Goal: Task Accomplishment & Management: Complete application form

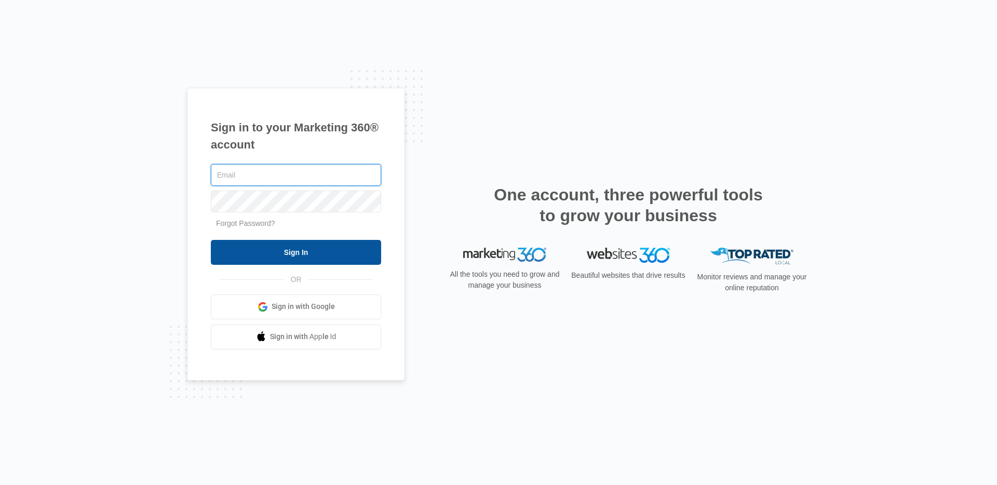
type input "niall.fowler@madwire.com"
click at [549, 99] on div "Sign in to your Marketing 360® account niall.fowler@madwire.com Forgot Password…" at bounding box center [498, 243] width 623 height 310
click at [304, 259] on input "Sign In" at bounding box center [296, 252] width 170 height 25
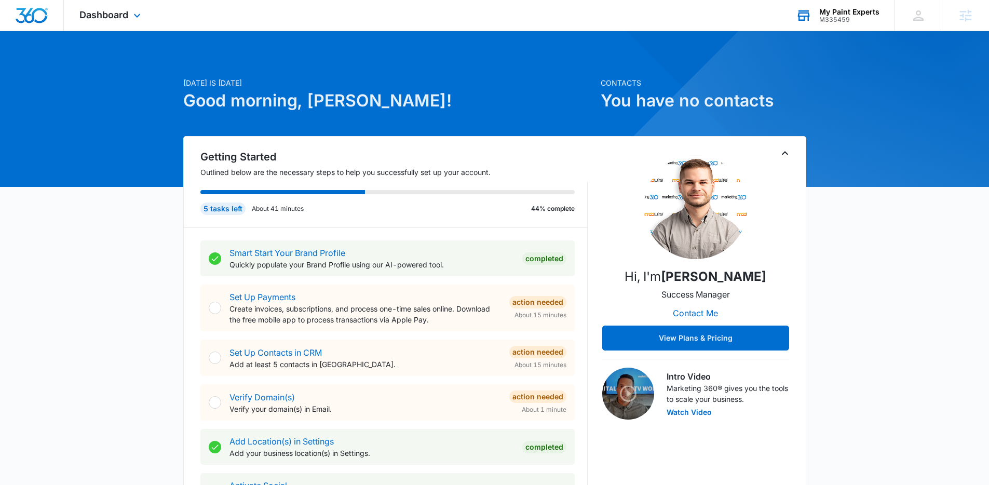
click at [845, 15] on div "My Paint Experts" at bounding box center [850, 12] width 60 height 8
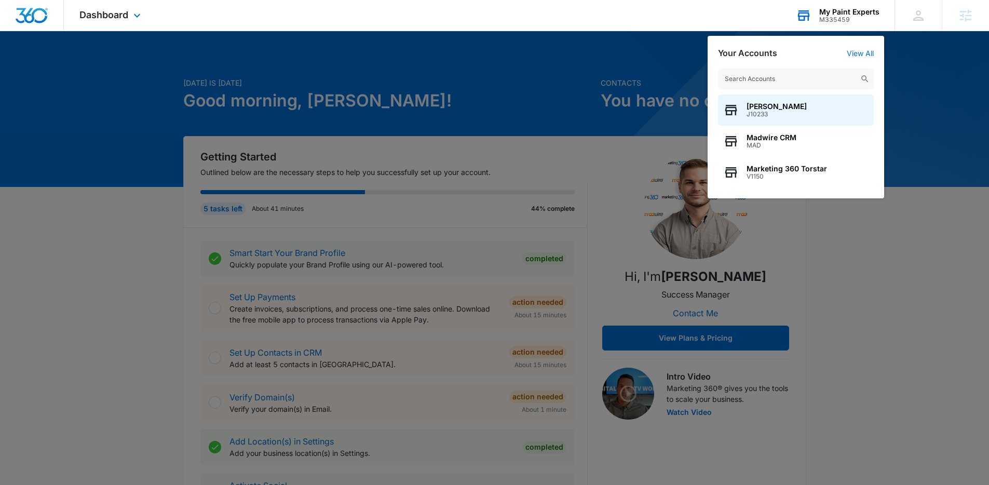
click at [750, 80] on input "text" at bounding box center [796, 79] width 156 height 21
click at [920, 49] on div at bounding box center [494, 242] width 989 height 485
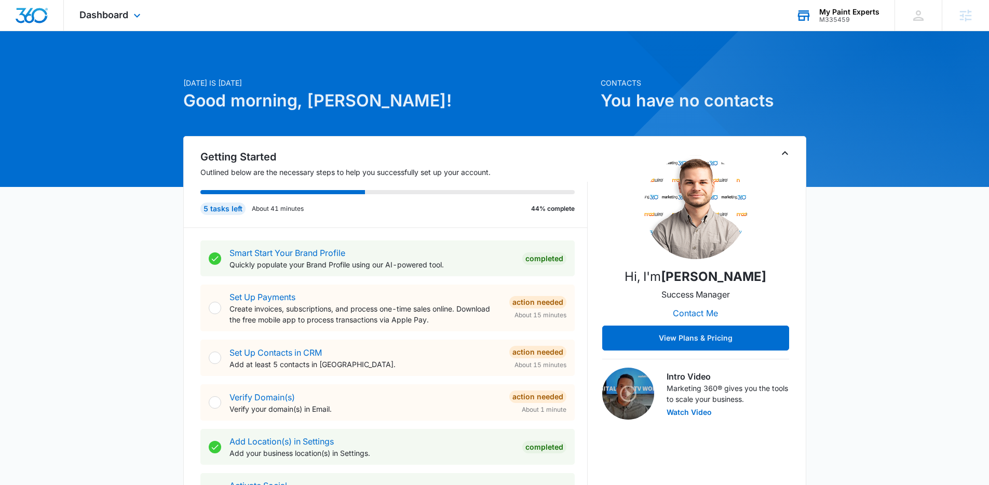
click at [837, 20] on div "M335459" at bounding box center [850, 19] width 60 height 7
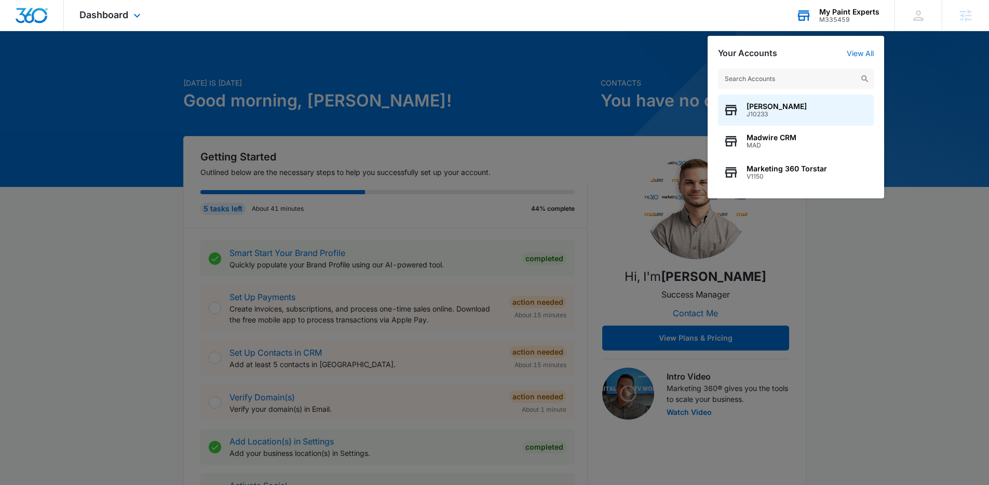
click at [823, 21] on div "M335459" at bounding box center [850, 19] width 60 height 7
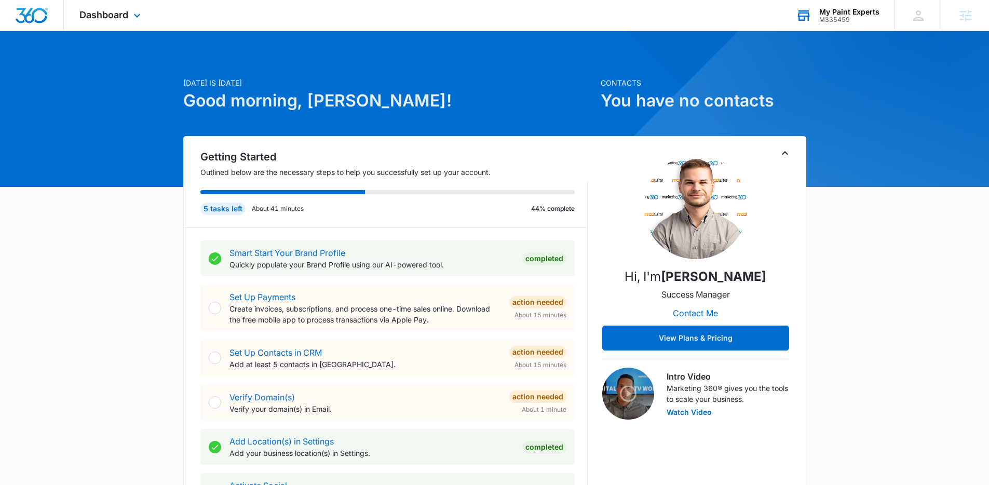
click at [843, 27] on div "My Paint Experts M335459 Your Accounts View All" at bounding box center [838, 15] width 114 height 31
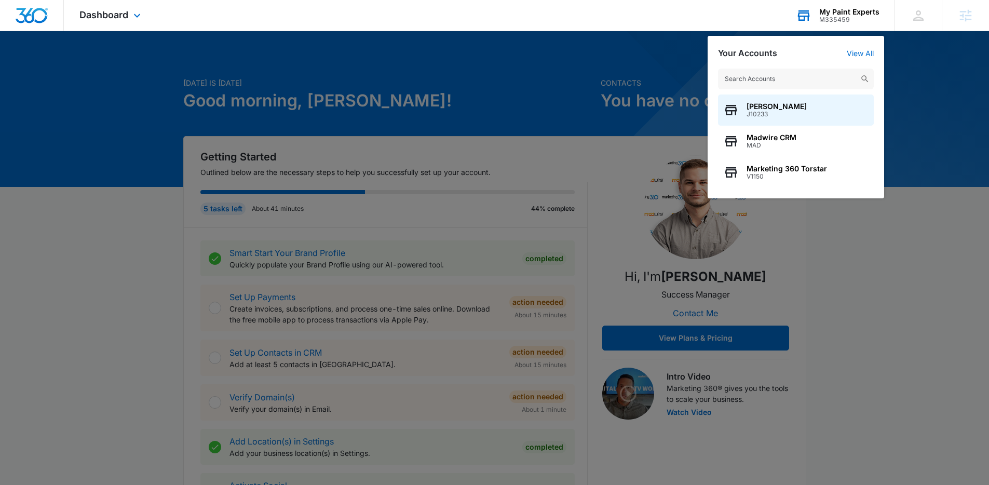
click at [750, 77] on input "text" at bounding box center [796, 79] width 156 height 21
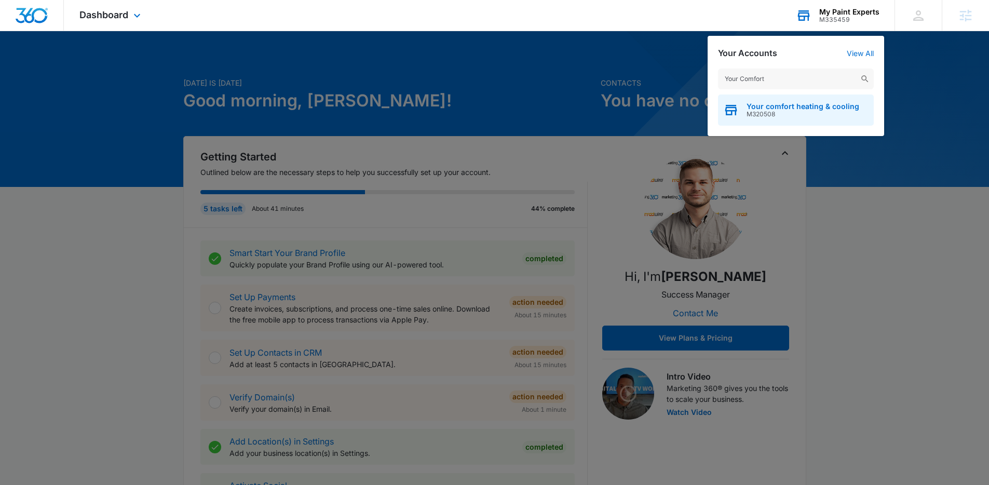
type input "Your Comfort"
click at [773, 111] on span "M320508" at bounding box center [803, 114] width 113 height 7
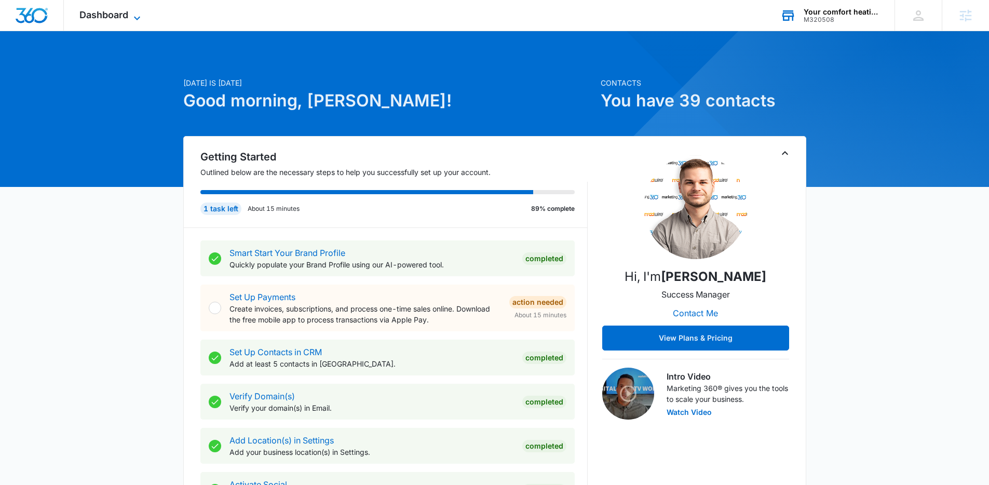
click at [121, 18] on span "Dashboard" at bounding box center [103, 14] width 49 height 11
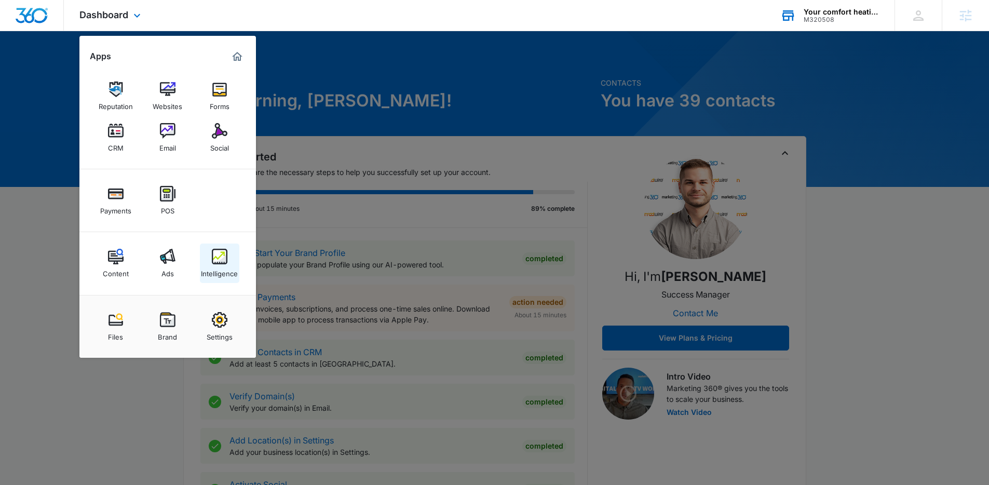
click at [223, 261] on img at bounding box center [220, 257] width 16 height 16
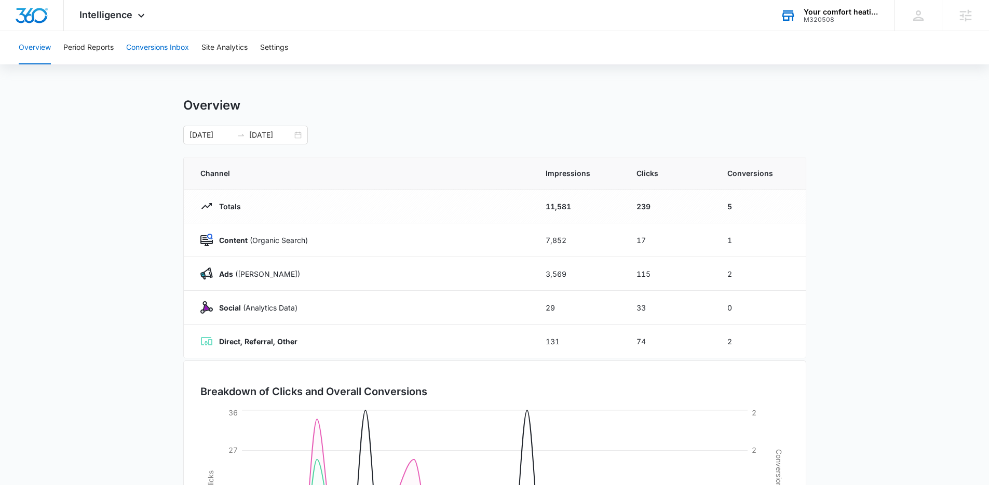
click at [173, 51] on button "Conversions Inbox" at bounding box center [157, 47] width 63 height 33
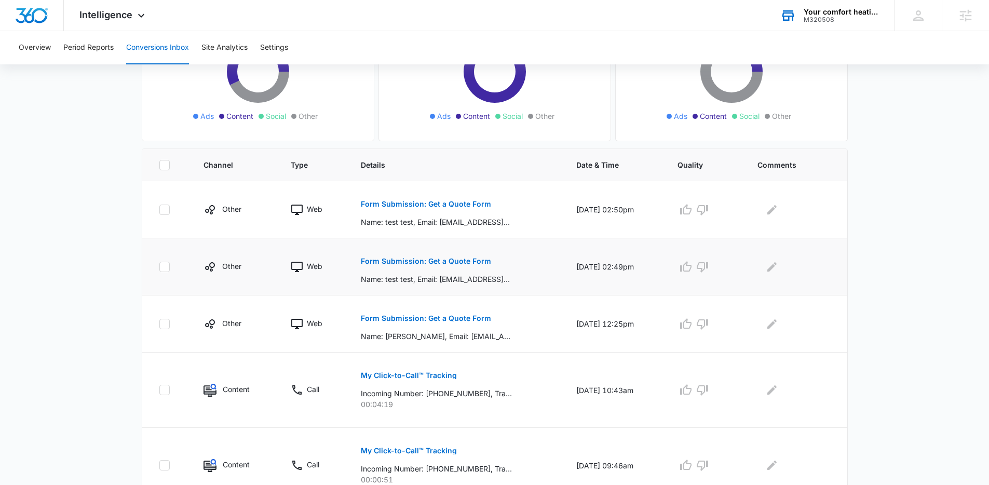
scroll to position [138, 0]
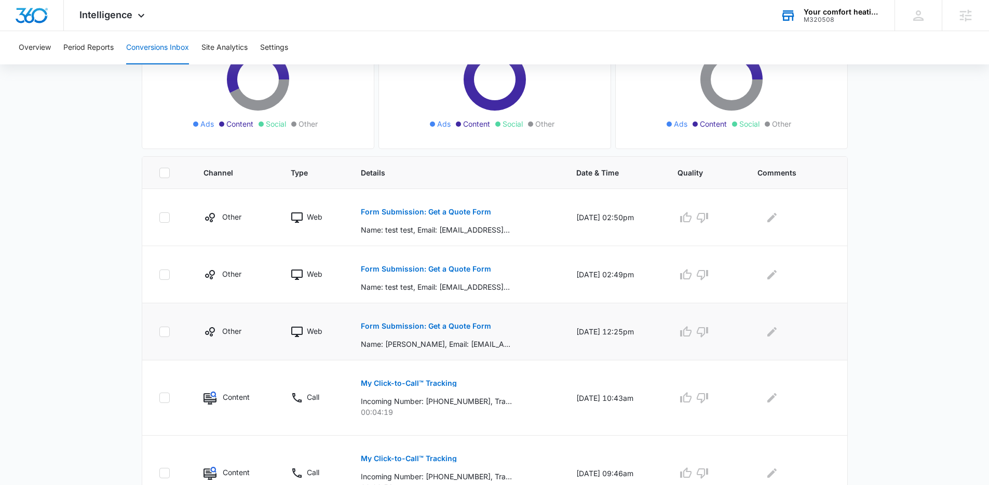
click at [412, 331] on button "Form Submission: Get a Quote Form" at bounding box center [426, 326] width 130 height 25
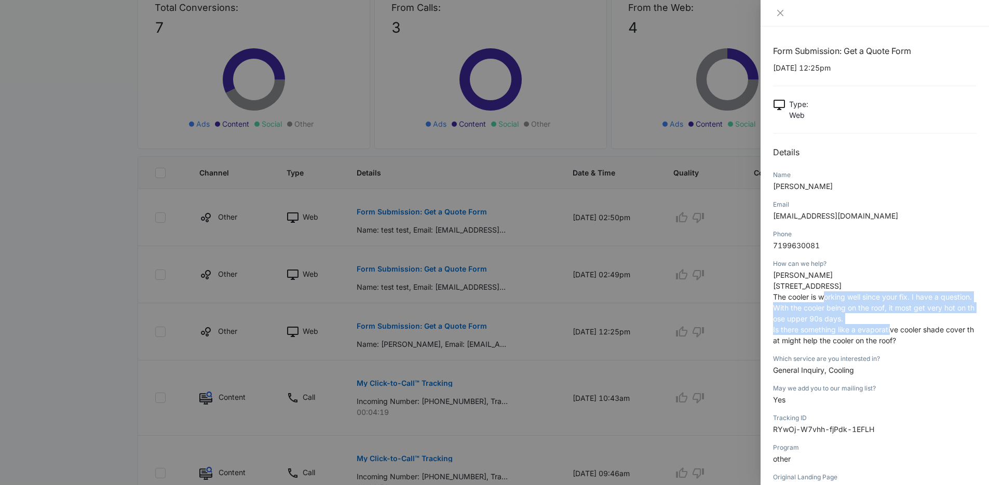
drag, startPoint x: 823, startPoint y: 295, endPoint x: 914, endPoint y: 336, distance: 100.0
click at [893, 331] on p "Jon Temple 4480 South Utica Street The cooler is working well since your fix. I…" at bounding box center [875, 308] width 204 height 76
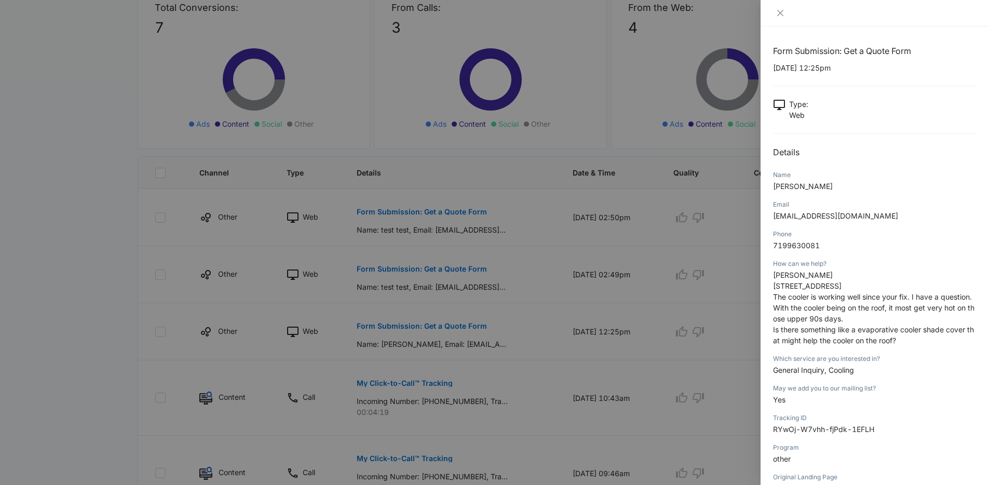
click at [922, 337] on p "Jon Temple 4480 South Utica Street The cooler is working well since your fix. I…" at bounding box center [875, 308] width 204 height 76
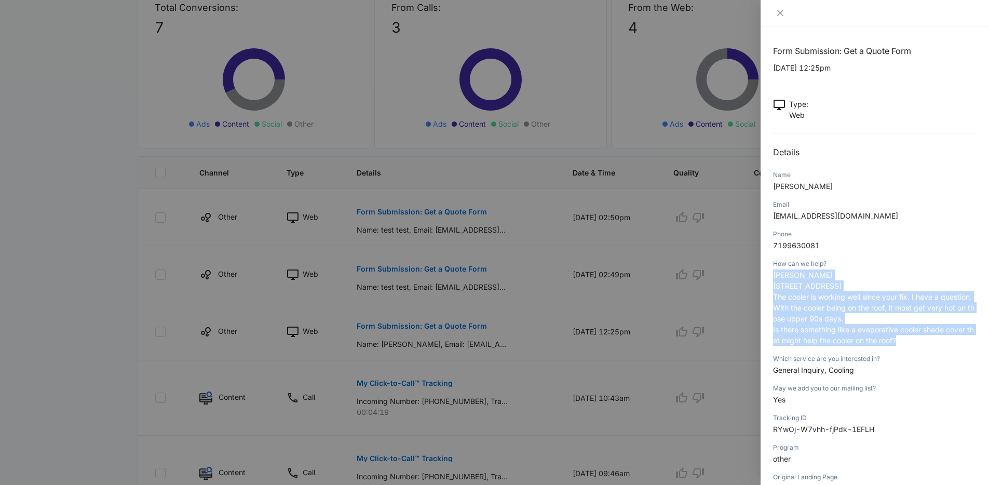
drag, startPoint x: 878, startPoint y: 325, endPoint x: 769, endPoint y: 278, distance: 118.2
click at [769, 278] on div "Form Submission: Get a Quote Form 08/05/2025 at 12:25pm Type : Web Details Name…" at bounding box center [875, 255] width 229 height 459
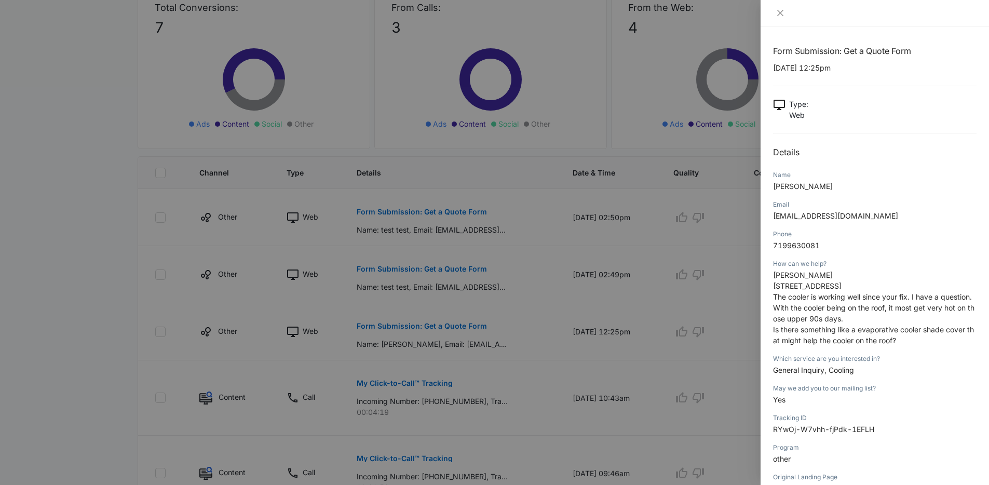
click at [514, 329] on div at bounding box center [494, 242] width 989 height 485
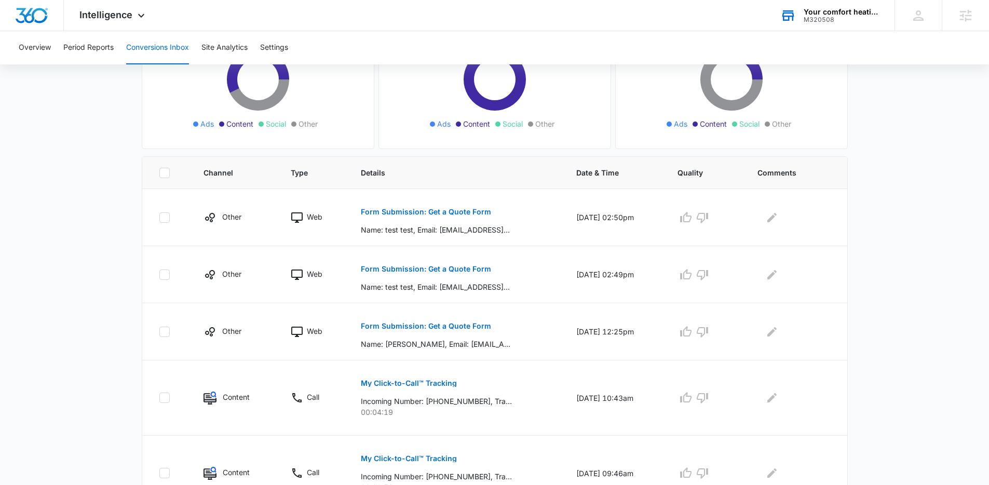
scroll to position [0, 0]
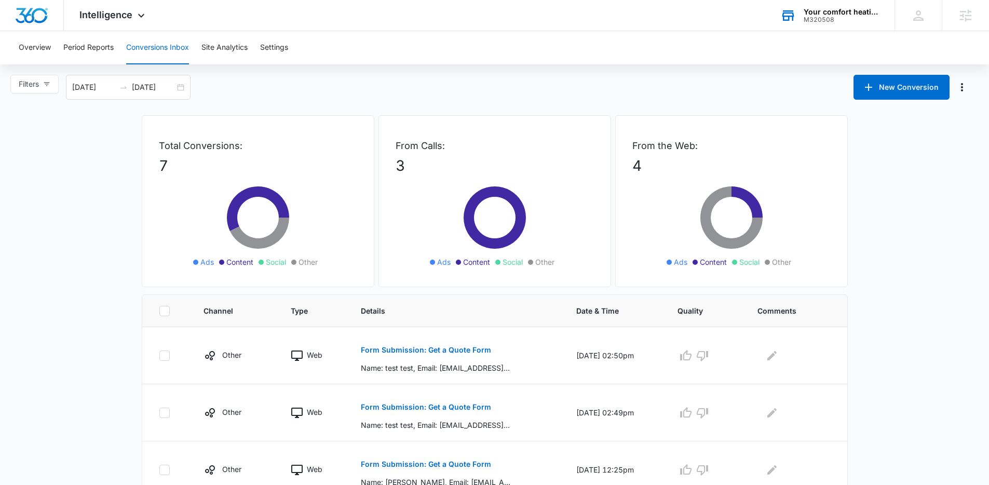
drag, startPoint x: 259, startPoint y: 102, endPoint x: 245, endPoint y: 131, distance: 32.5
click at [259, 103] on main "Filters 07/12/2025 08/11/2025 New Conversion Total Conversions: 7 Ads Content S…" at bounding box center [494, 440] width 989 height 730
click at [110, 181] on main "Filters 07/12/2025 08/11/2025 New Conversion Total Conversions: 7 Ads Content S…" at bounding box center [494, 440] width 989 height 730
click at [527, 85] on div "Filters 07/12/2025 08/11/2025 New Conversion" at bounding box center [494, 87] width 989 height 25
click at [401, 64] on div "Overview Period Reports Conversions Inbox Site Analytics Settings" at bounding box center [494, 47] width 964 height 33
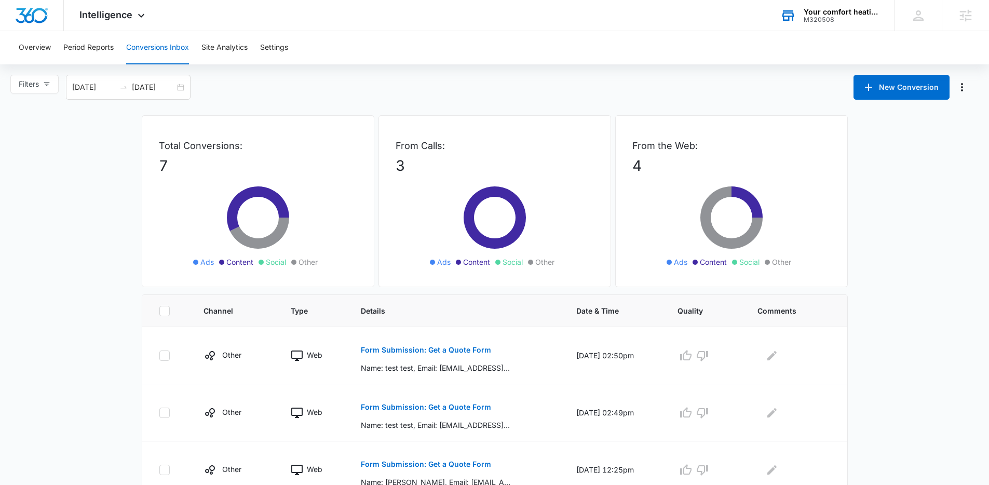
drag, startPoint x: 458, startPoint y: 82, endPoint x: 291, endPoint y: 102, distance: 167.9
click at [462, 82] on div "Filters 07/12/2025 08/11/2025 New Conversion" at bounding box center [494, 87] width 989 height 25
click at [365, 86] on div "Filters 07/12/2025 08/11/2025 New Conversion" at bounding box center [494, 87] width 989 height 25
click at [343, 77] on div "Filters 07/12/2025 08/11/2025 New Conversion" at bounding box center [494, 87] width 989 height 25
click at [870, 377] on main "Filters 07/12/2025 08/11/2025 New Conversion Total Conversions: 7 Ads Content S…" at bounding box center [494, 440] width 989 height 730
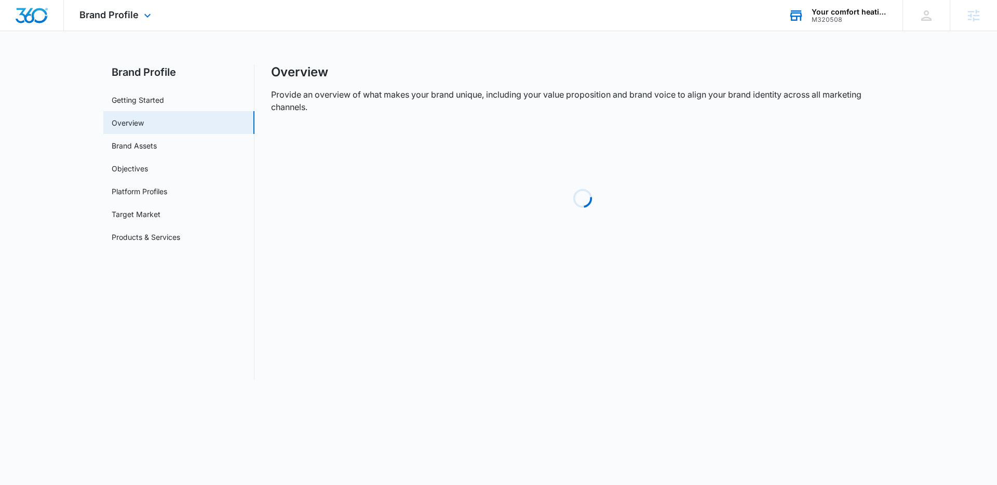
click at [856, 24] on div "Your comfort heating & cooling M320508 Your Accounts View All" at bounding box center [838, 15] width 130 height 31
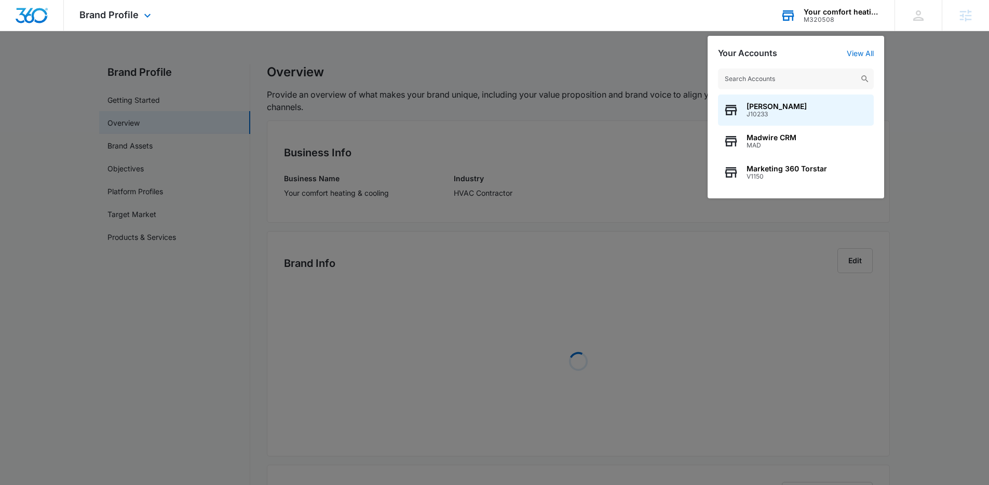
click at [789, 75] on input "text" at bounding box center [796, 79] width 156 height 21
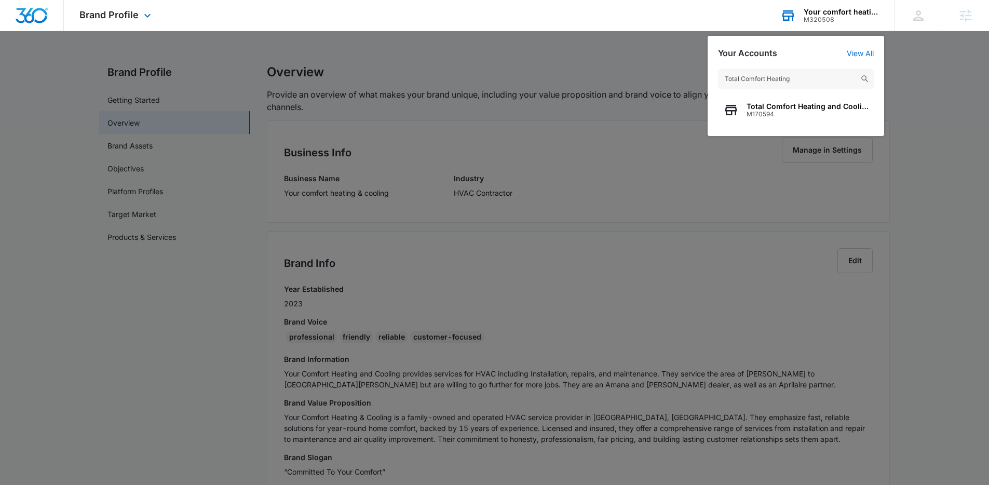
type input "Total Comfort Heating"
click at [794, 99] on div "Total Comfort Heating and Cooling M170594" at bounding box center [796, 110] width 156 height 31
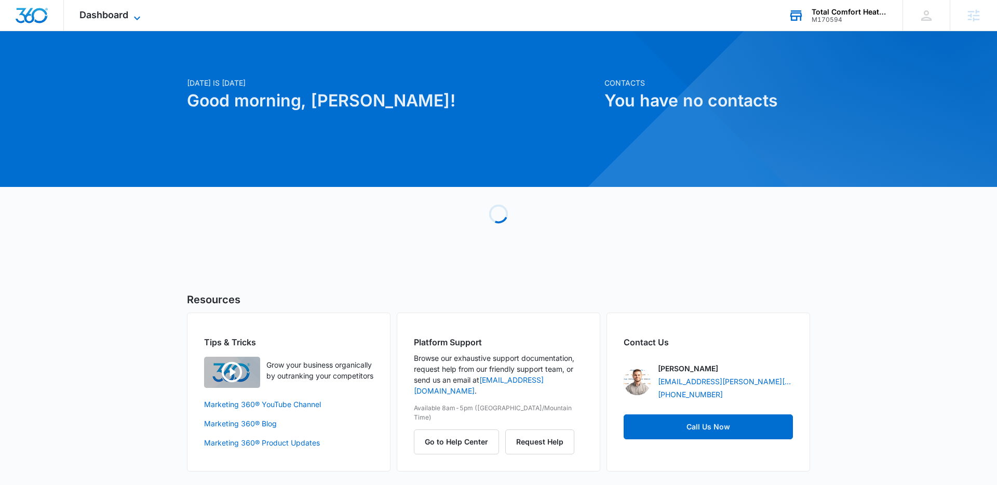
click at [126, 11] on span "Dashboard" at bounding box center [103, 14] width 49 height 11
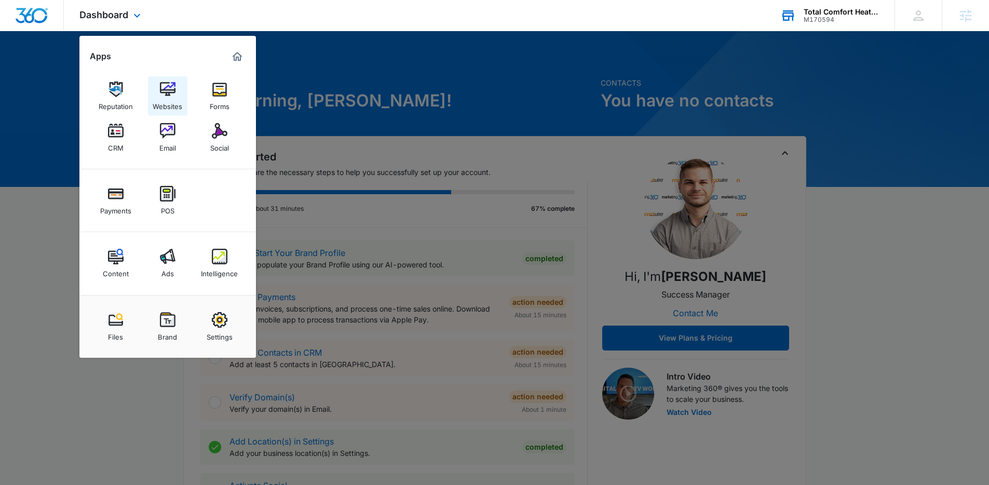
click at [166, 89] on img at bounding box center [168, 90] width 16 height 16
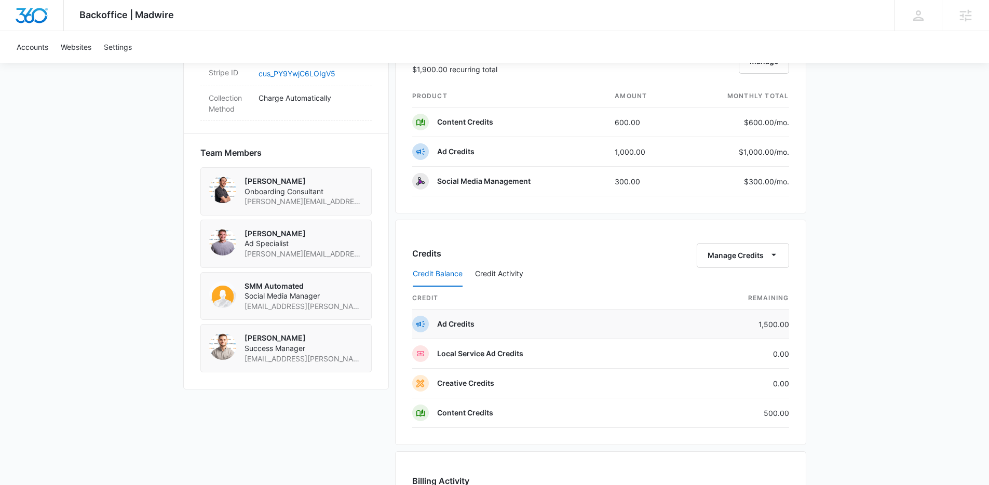
scroll to position [676, 0]
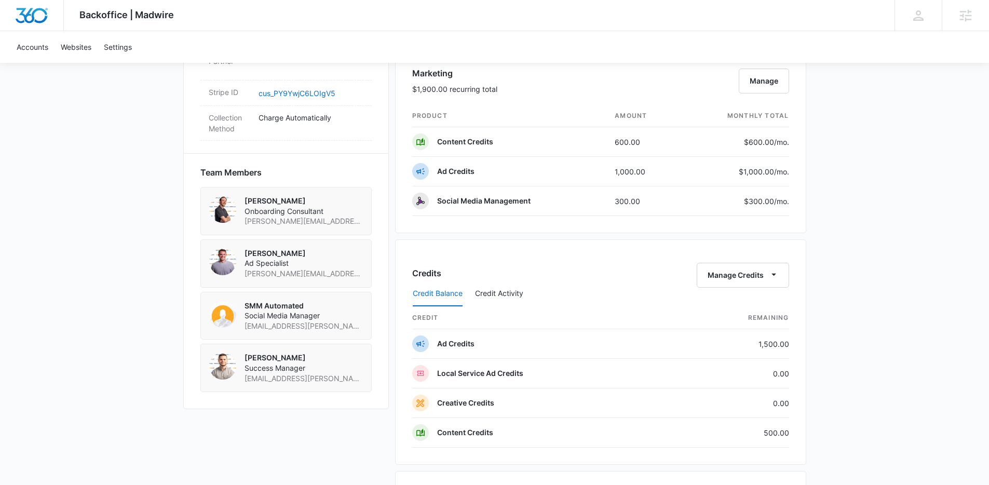
click at [876, 85] on div "Backoffice | Madwire Apps Settings NF [PERSON_NAME] [EMAIL_ADDRESS][PERSON_NAME…" at bounding box center [494, 70] width 989 height 1492
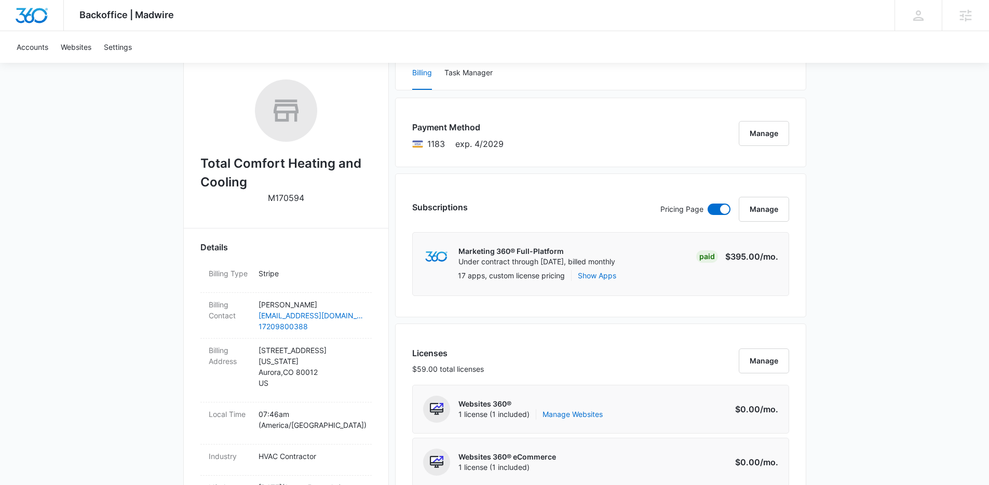
scroll to position [634, 0]
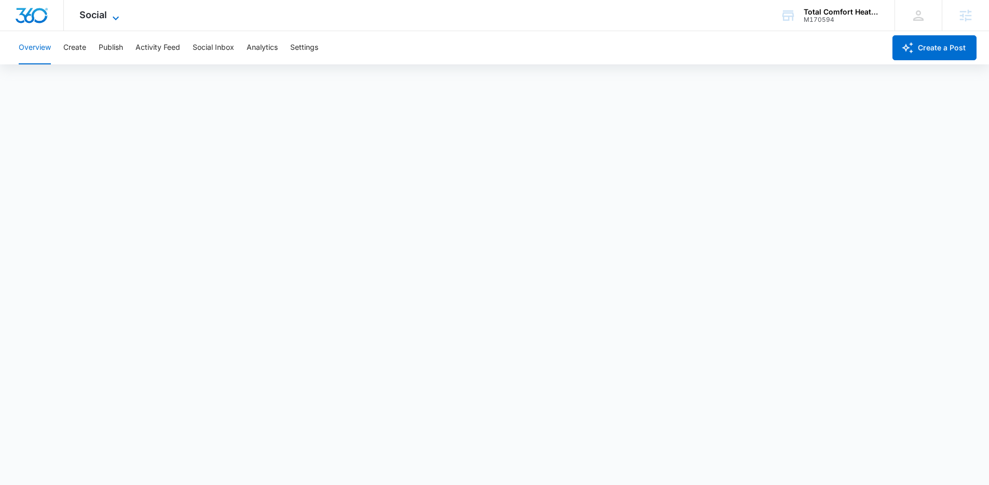
click at [103, 15] on span "Social" at bounding box center [93, 14] width 28 height 11
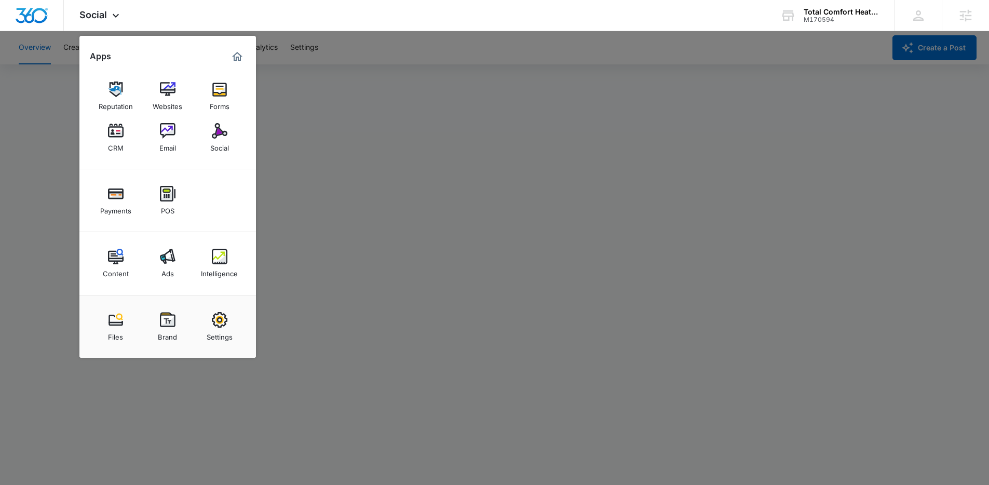
click at [503, 79] on div at bounding box center [494, 242] width 989 height 485
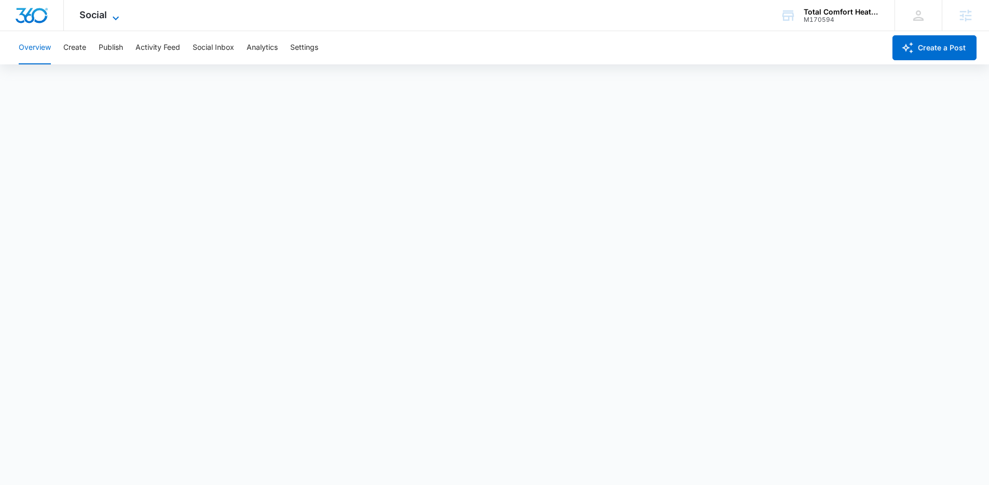
click at [119, 19] on icon at bounding box center [116, 18] width 12 height 12
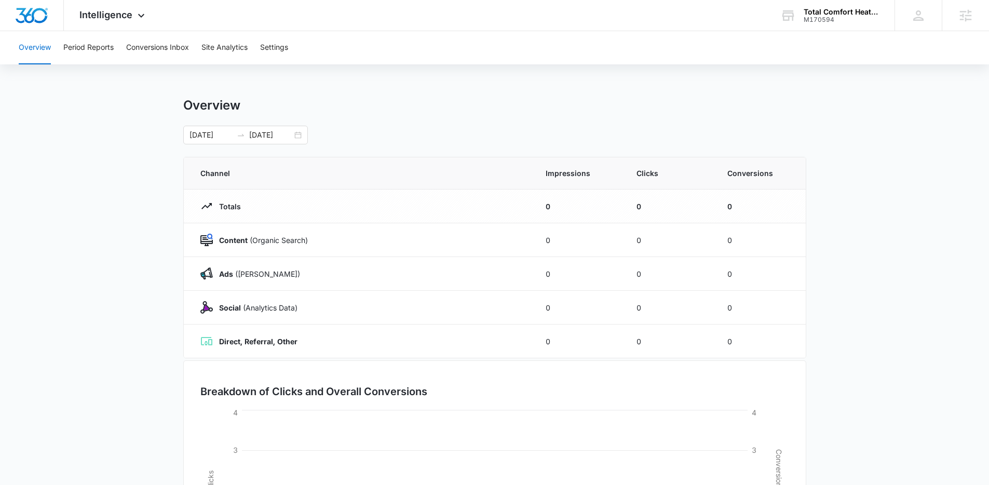
click at [404, 95] on div "Overview Period Reports Conversions Inbox Site Analytics Settings Overview [DAT…" at bounding box center [494, 337] width 989 height 612
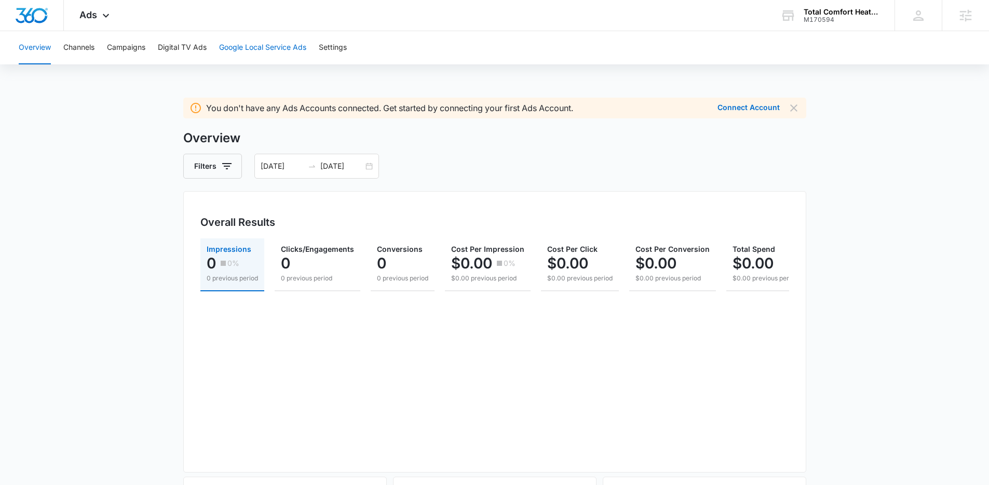
click at [276, 55] on button "Google Local Service Ads" at bounding box center [262, 47] width 87 height 33
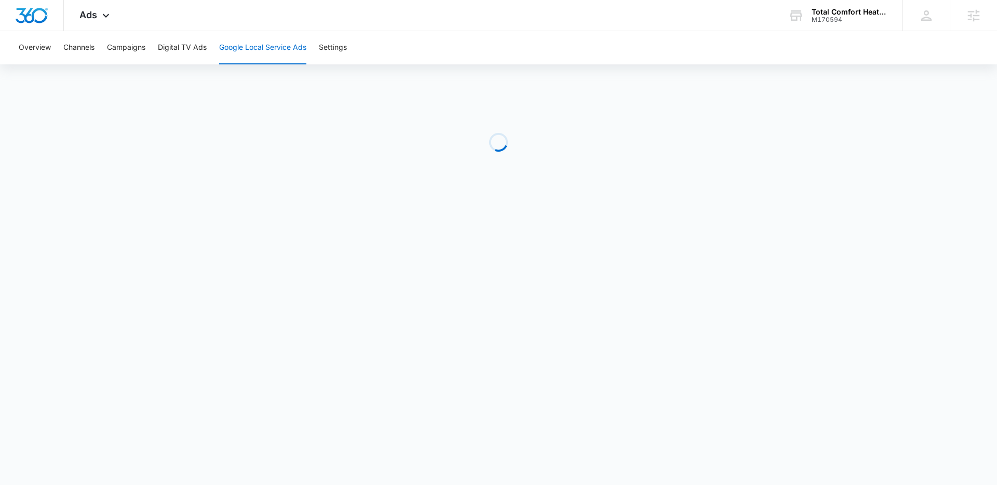
click at [475, 42] on div "Overview Channels Campaigns Digital TV Ads Google Local Service Ads Settings" at bounding box center [498, 47] width 972 height 33
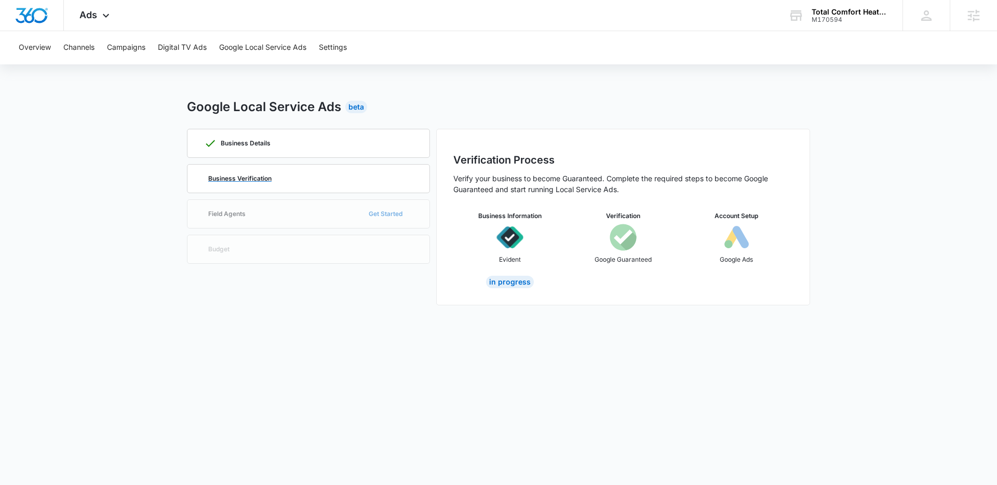
click at [341, 182] on div "Business Verification" at bounding box center [308, 179] width 209 height 28
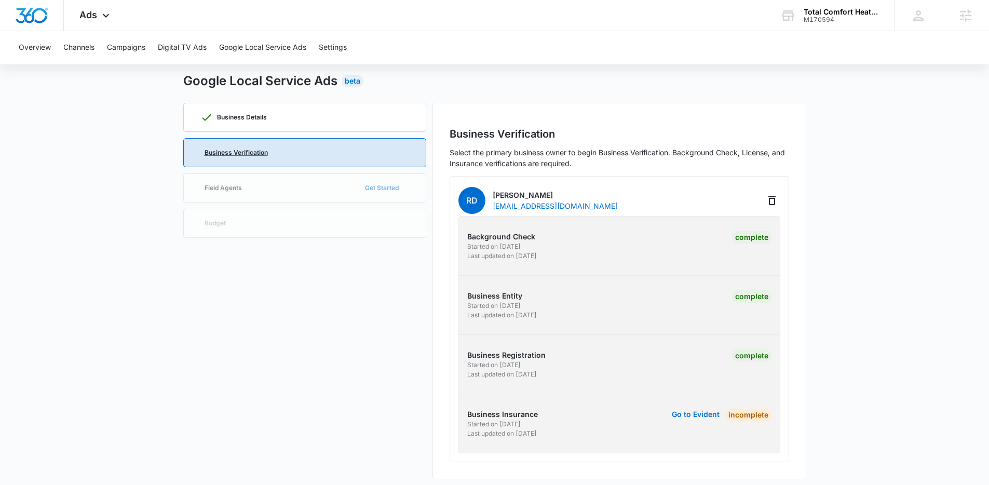
scroll to position [33, 0]
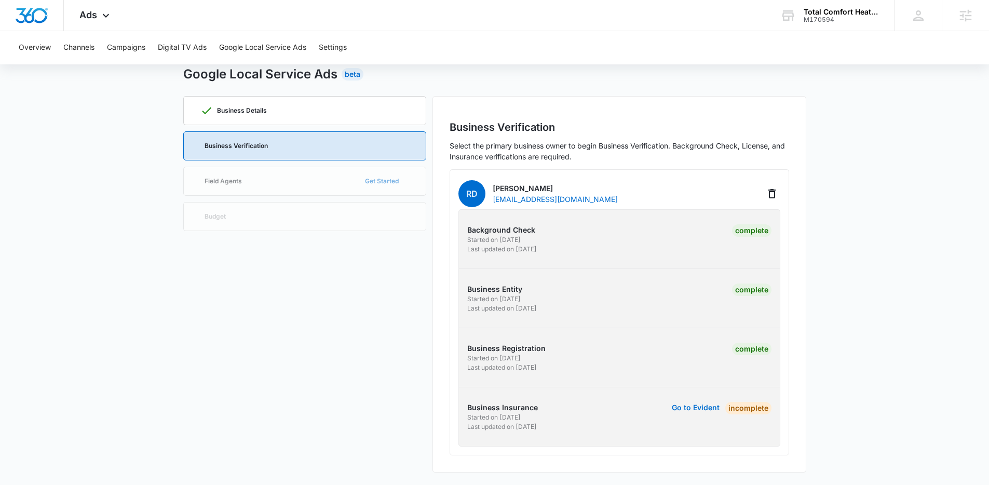
drag, startPoint x: 460, startPoint y: 406, endPoint x: 553, endPoint y: 431, distance: 96.6
click at [553, 431] on div "Business Insurance Started on 8/4/2025 Last updated on 8/4/2025 Go to Evident I…" at bounding box center [620, 417] width 338 height 30
click at [553, 431] on p "Last updated on 8/4/2025" at bounding box center [541, 426] width 149 height 9
drag, startPoint x: 521, startPoint y: 422, endPoint x: 453, endPoint y: 406, distance: 69.9
click at [453, 406] on div "Business Insurance Started on 8/4/2025 Last updated on 8/4/2025 Go to Evident I…" at bounding box center [620, 417] width 338 height 30
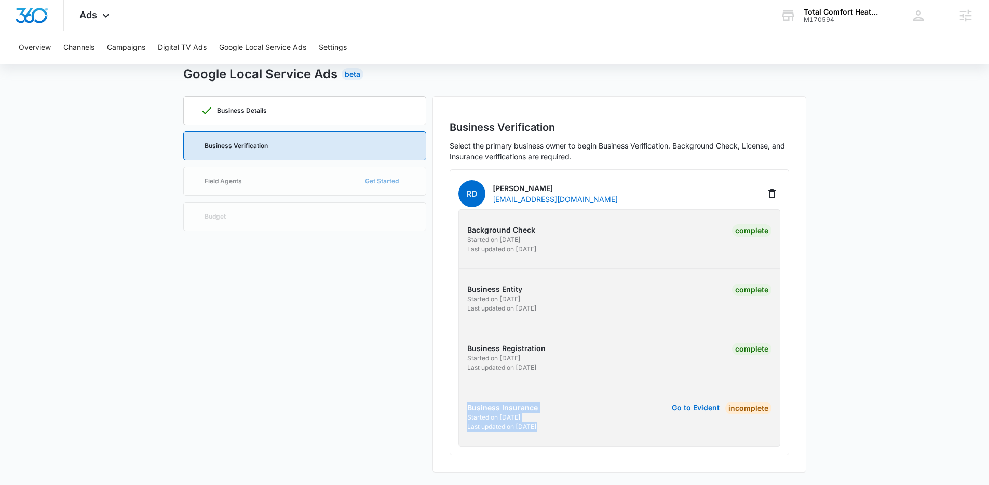
click at [453, 406] on div "Business Insurance Started on 8/4/2025 Last updated on 8/4/2025 Go to Evident I…" at bounding box center [620, 417] width 338 height 30
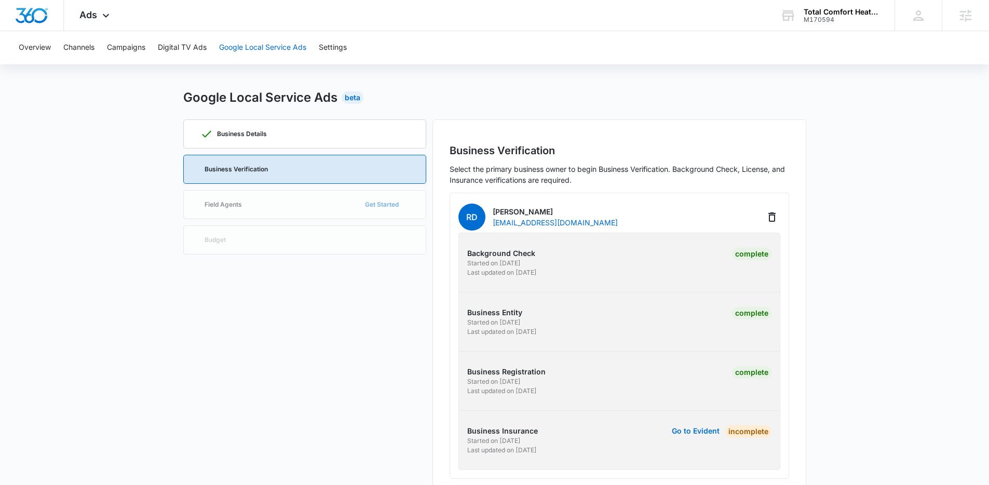
scroll to position [0, 0]
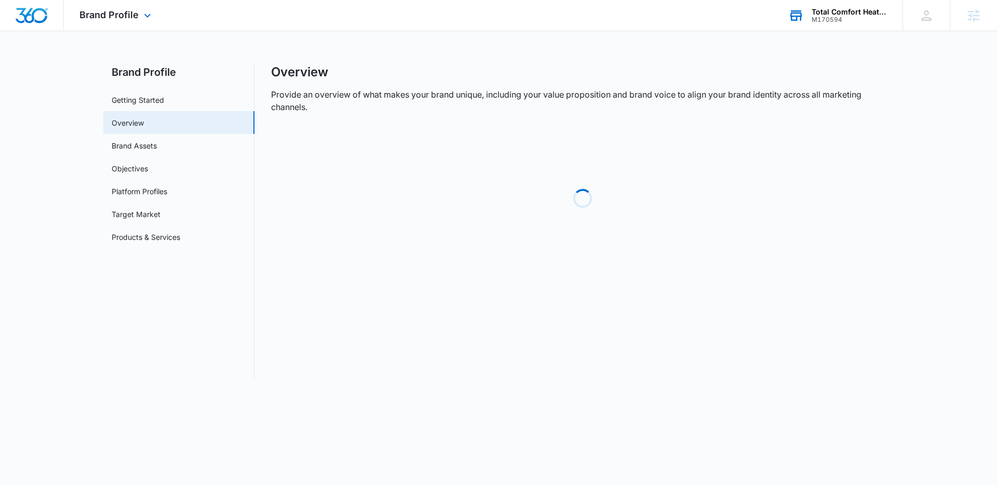
click at [842, 26] on div "Total Comfort Heating and Cooling M170594 Your Accounts View All" at bounding box center [838, 15] width 130 height 31
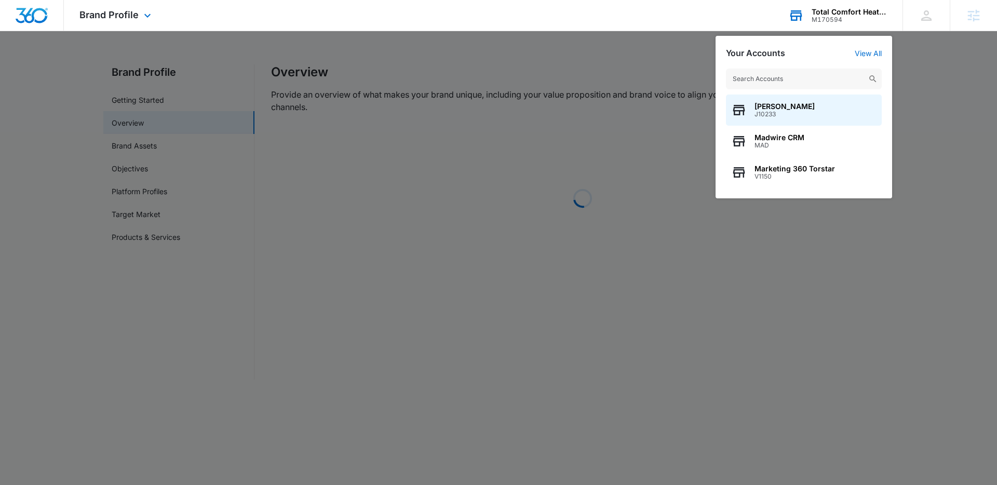
click at [797, 77] on input "text" at bounding box center [804, 79] width 156 height 21
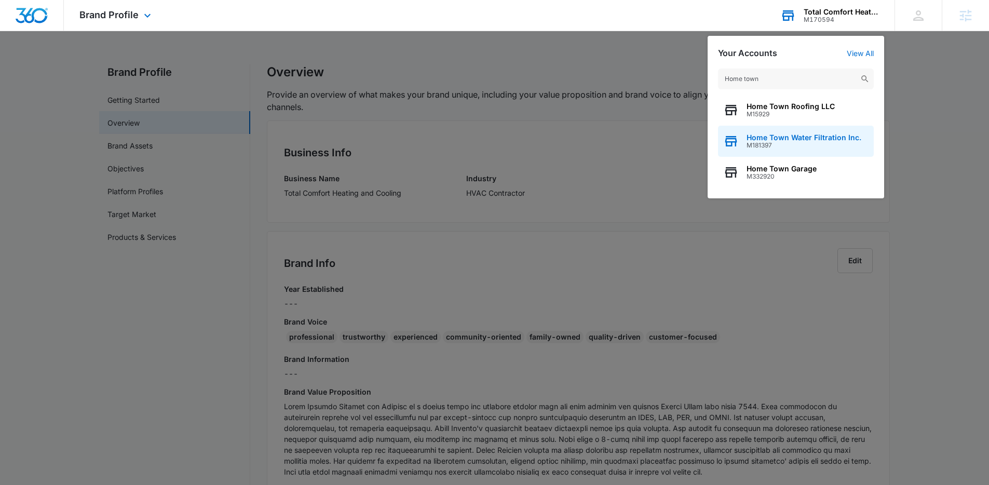
type input "Home town"
click at [831, 149] on div "Home Town Water Filtration Inc. M181397" at bounding box center [796, 141] width 156 height 31
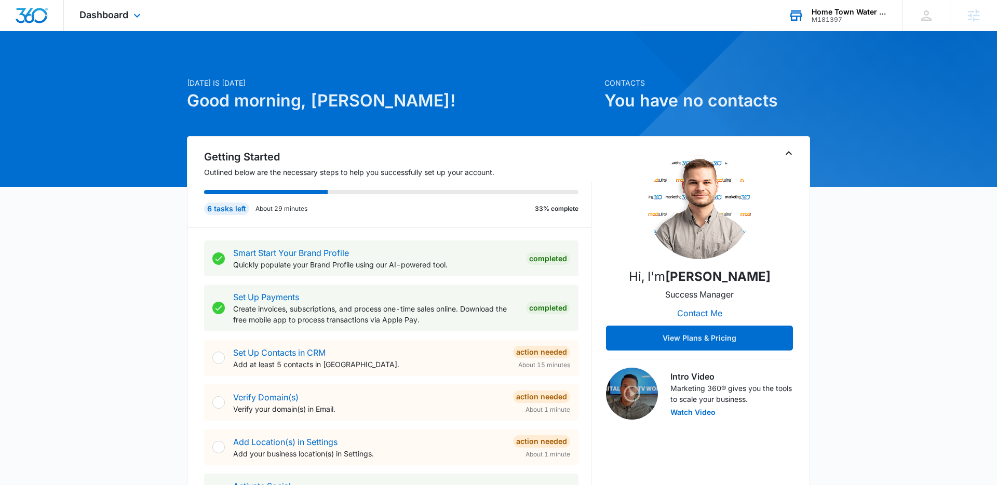
click at [118, 26] on div "Dashboard Apps Reputation Websites Forms CRM Email Social Payments POS Content …" at bounding box center [111, 15] width 95 height 31
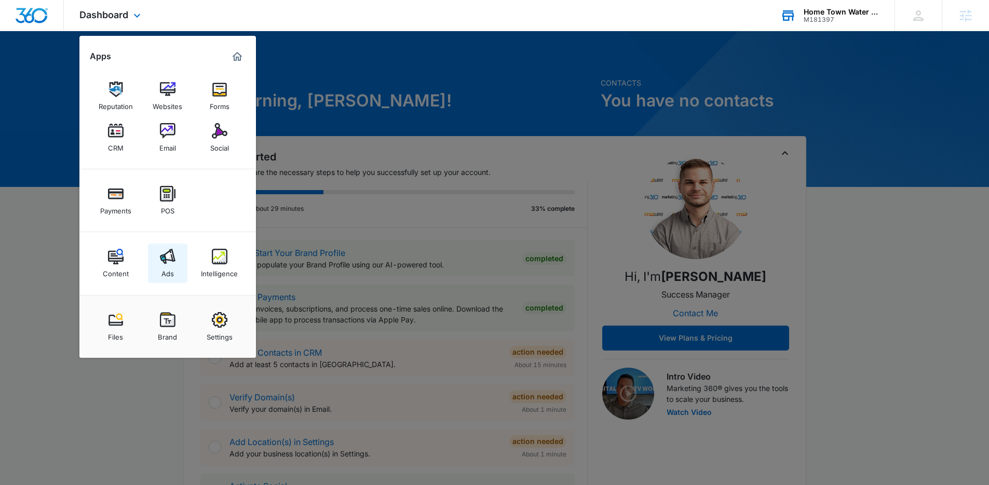
click at [166, 261] on img at bounding box center [168, 257] width 16 height 16
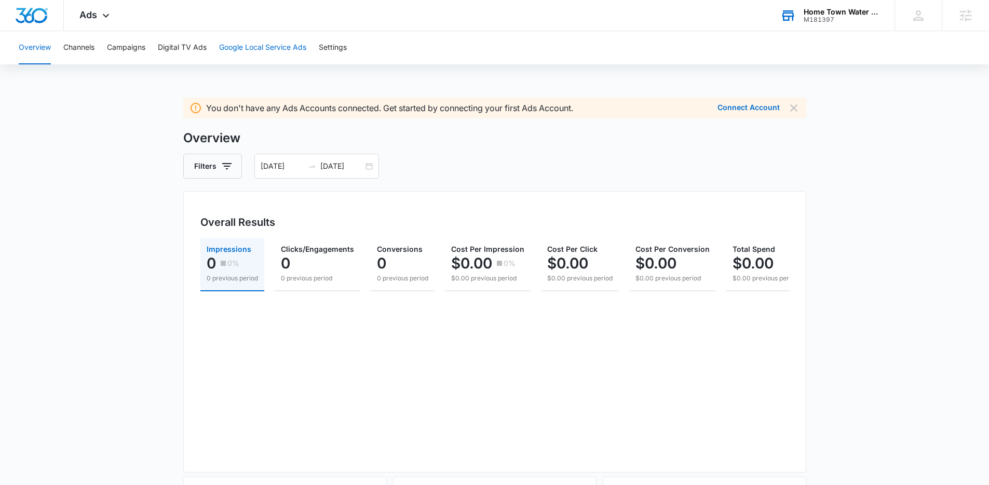
click at [252, 48] on button "Google Local Service Ads" at bounding box center [262, 47] width 87 height 33
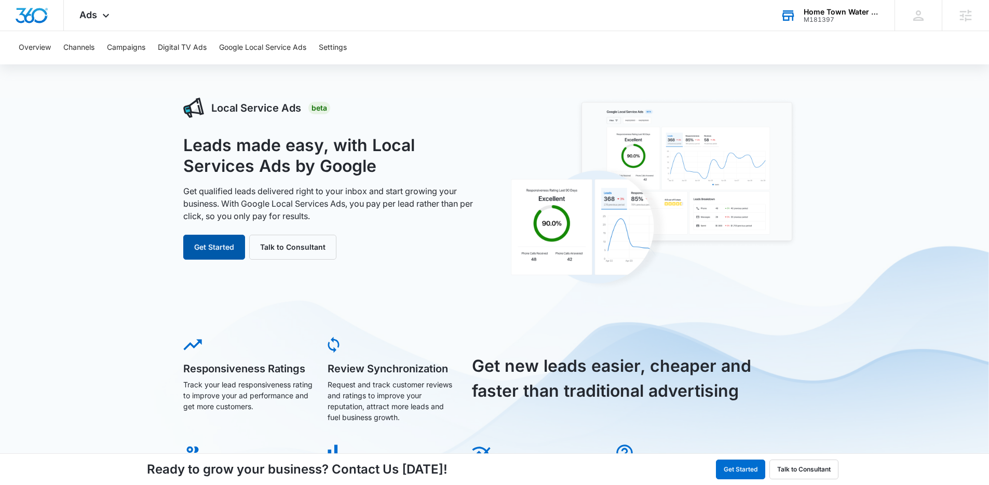
click at [216, 250] on button "Get Started" at bounding box center [214, 247] width 62 height 25
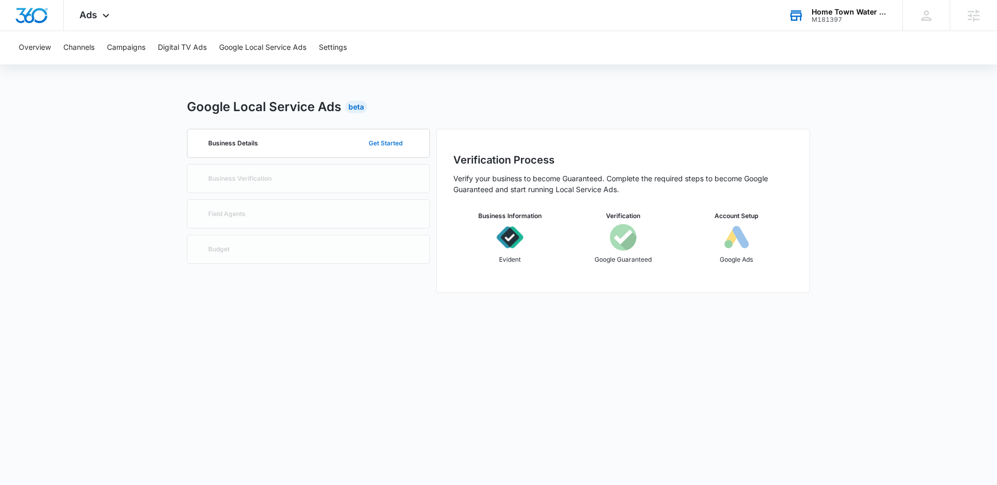
click at [386, 149] on button "Get Started" at bounding box center [385, 143] width 55 height 25
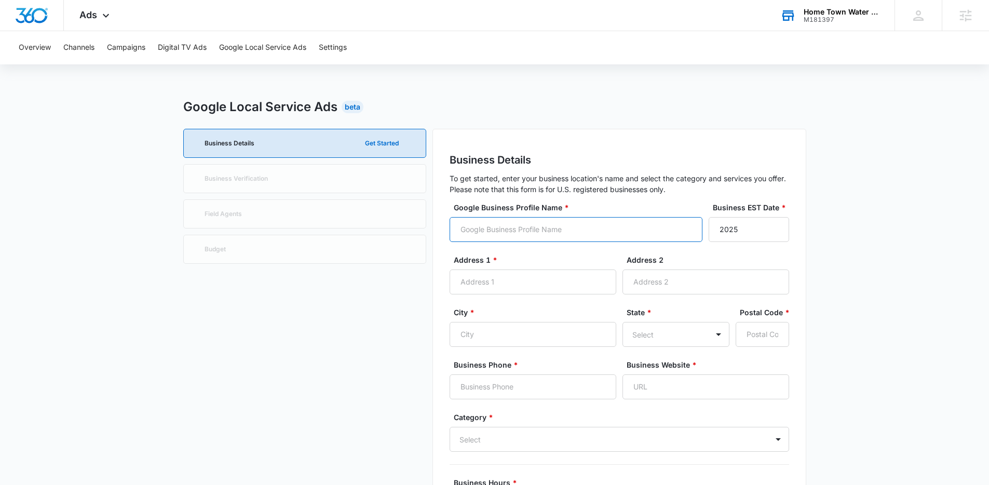
click at [644, 223] on input "Google Business Profile Name *" at bounding box center [576, 229] width 253 height 25
click at [644, 253] on div "Google Business Profile Name * Business EST Date * 2025" at bounding box center [620, 228] width 340 height 52
click at [536, 233] on input "Google Business Profile Name *" at bounding box center [576, 229] width 253 height 25
paste input "Home Town Water Filtration"
type input "Home Town Water Filtration"
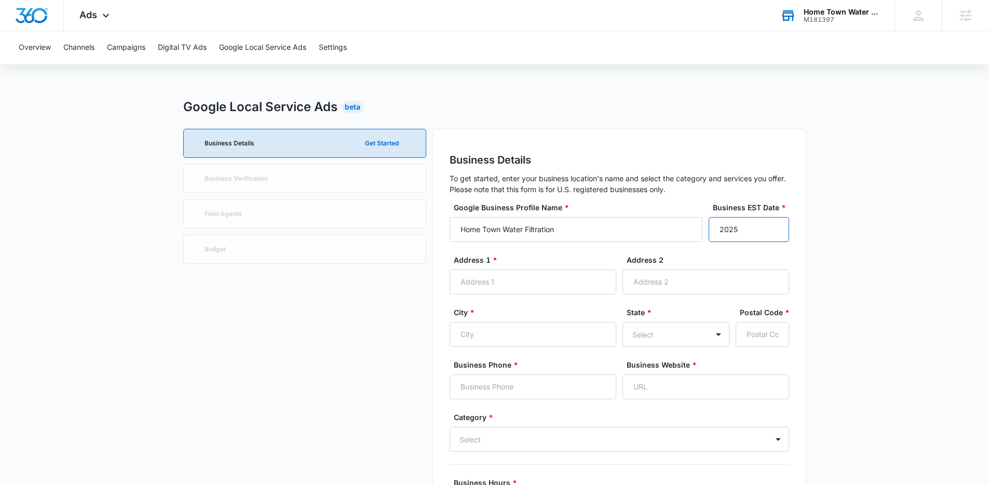
click at [756, 226] on input "2025" at bounding box center [749, 229] width 80 height 25
click at [521, 258] on label "Address 1 *" at bounding box center [537, 259] width 167 height 11
click at [521, 270] on input "Address 1 *" at bounding box center [533, 282] width 167 height 25
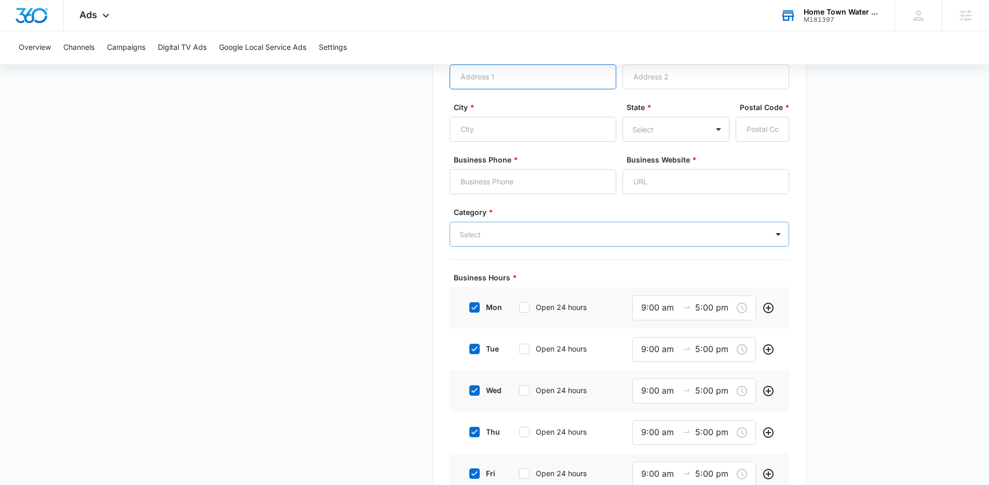
scroll to position [196, 0]
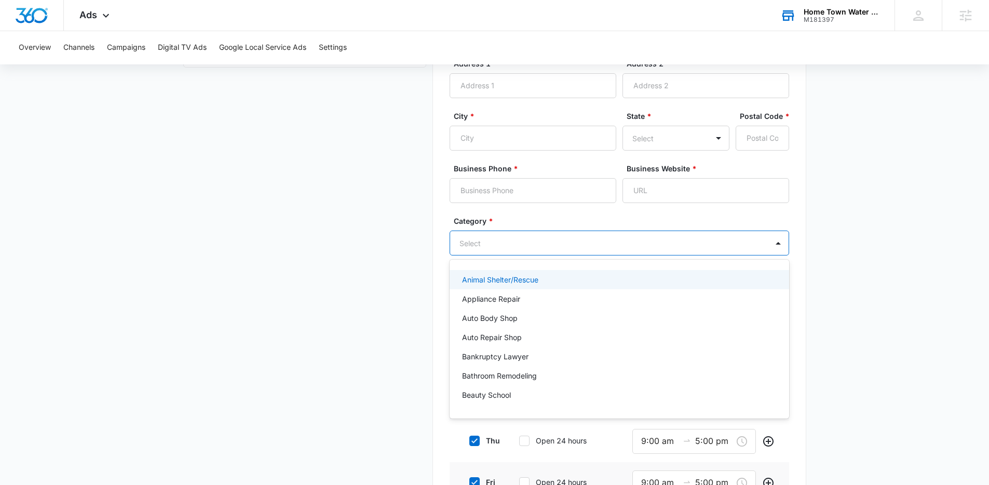
click at [526, 249] on div at bounding box center [607, 243] width 295 height 13
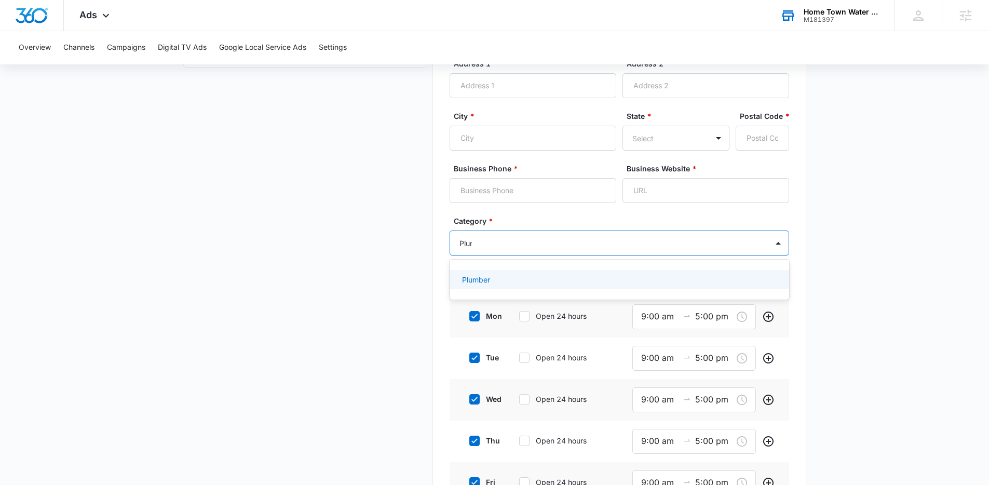
type input "Plumb"
click at [505, 284] on div "Plumber" at bounding box center [618, 279] width 313 height 11
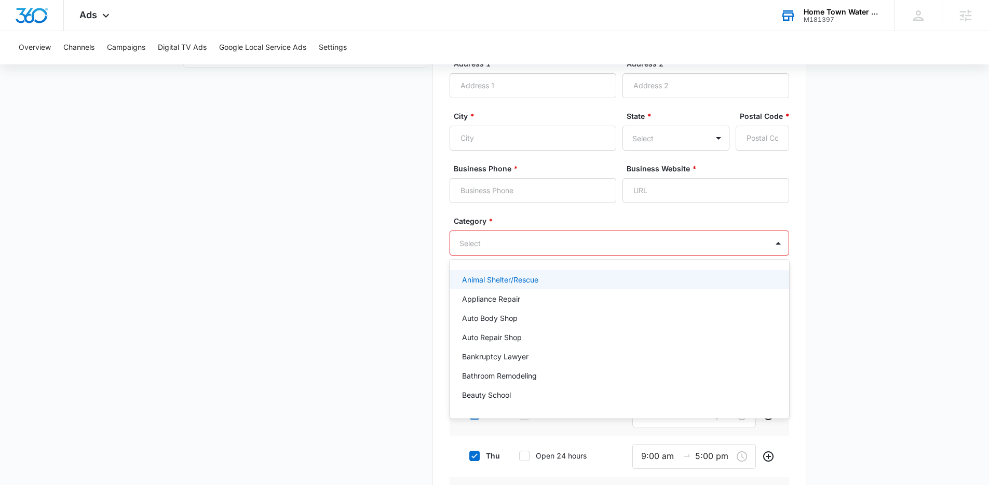
click at [626, 242] on div at bounding box center [607, 243] width 295 height 13
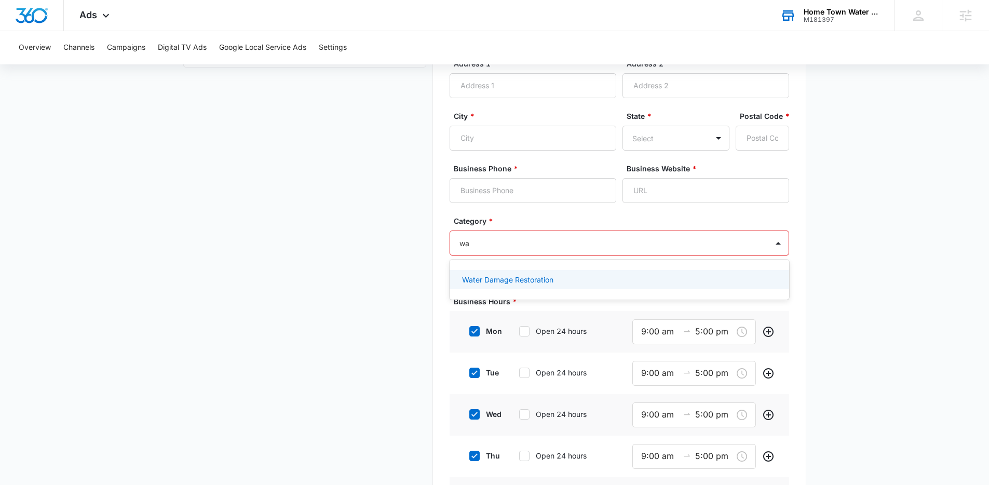
type input "w"
type input "f"
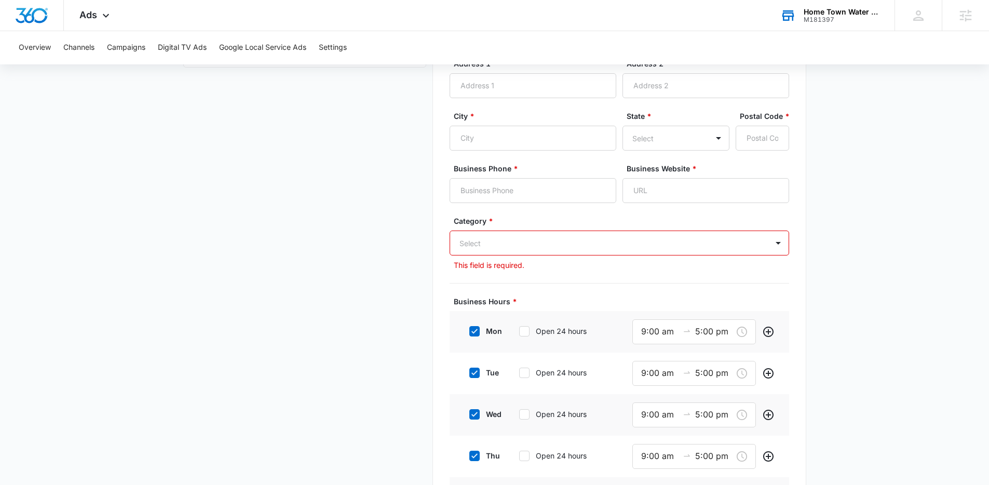
drag, startPoint x: 847, startPoint y: 215, endPoint x: 854, endPoint y: 135, distance: 80.3
click at [847, 214] on main "Google Local Service Ads Beta Business Details Get Started Business Verificatio…" at bounding box center [494, 272] width 989 height 743
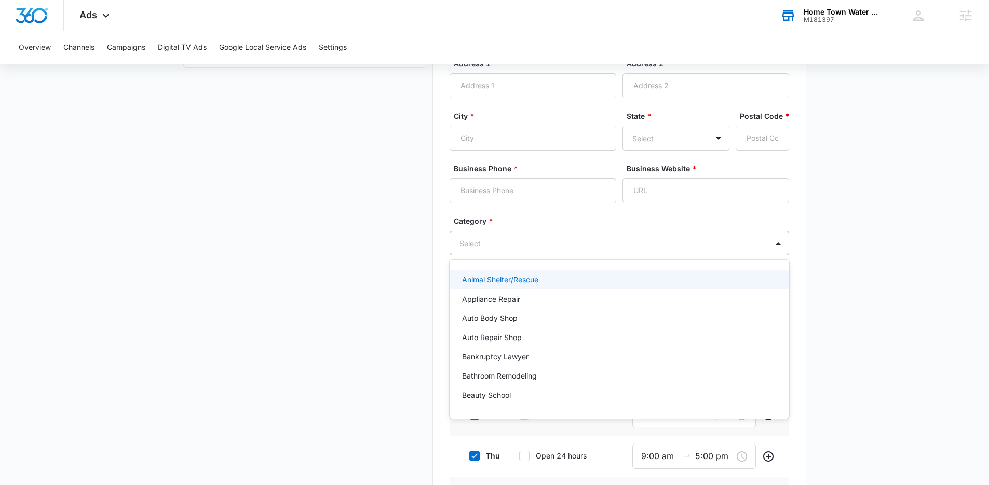
click at [497, 240] on div at bounding box center [607, 243] width 295 height 13
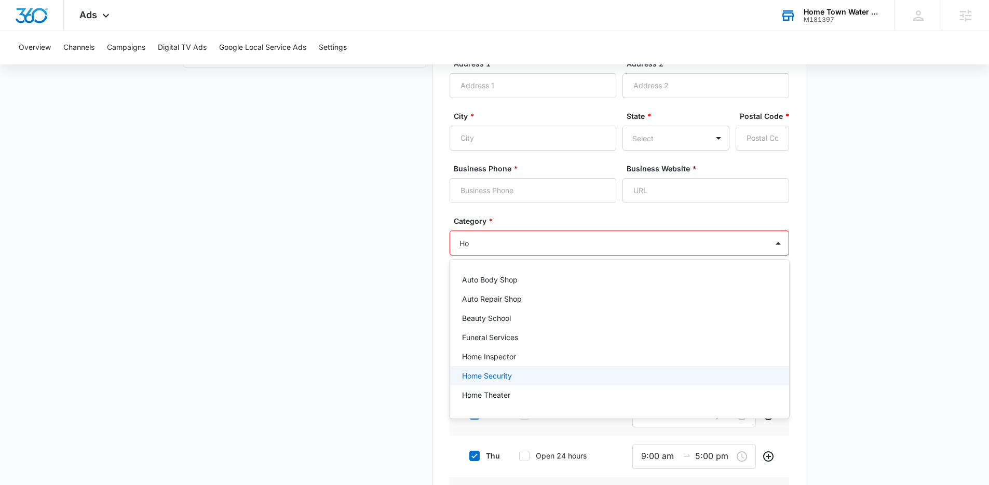
type input "H"
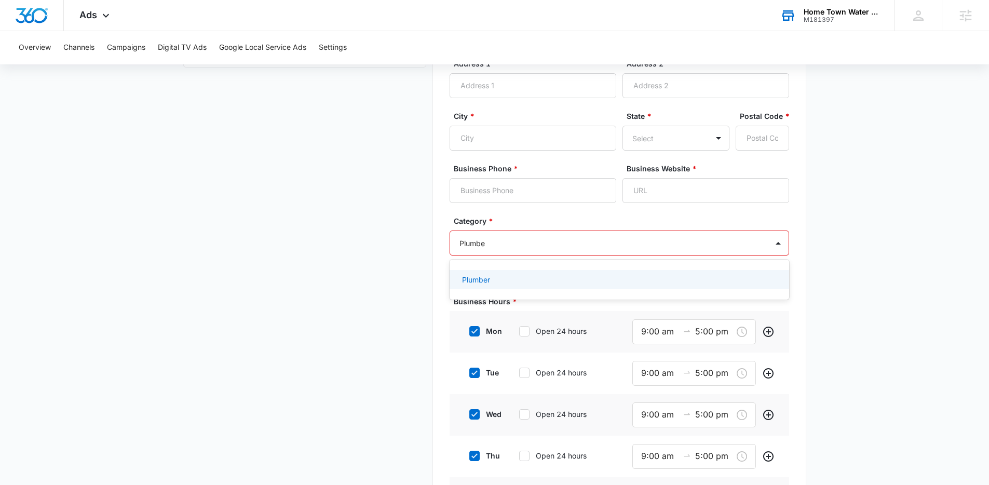
type input "Plumber"
click at [550, 273] on div "Plumber" at bounding box center [620, 279] width 340 height 19
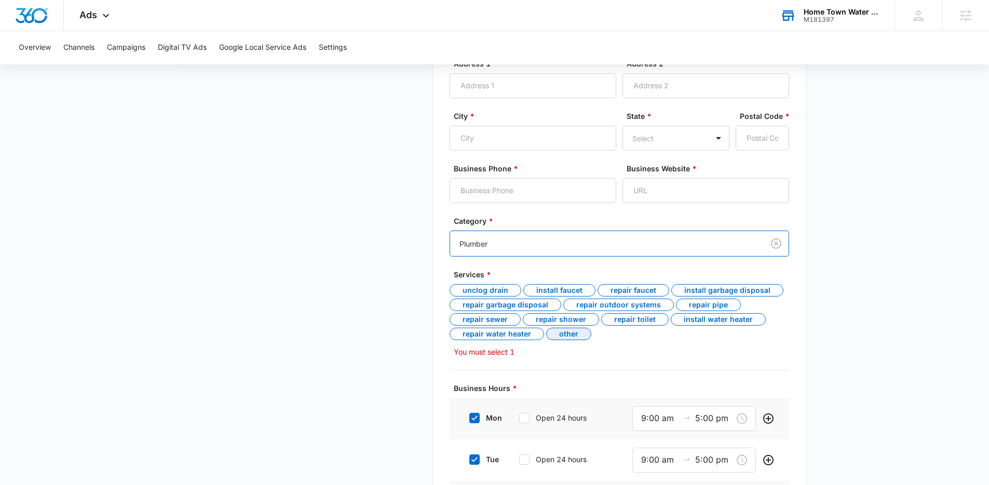
click at [578, 334] on div "Other" at bounding box center [568, 334] width 45 height 12
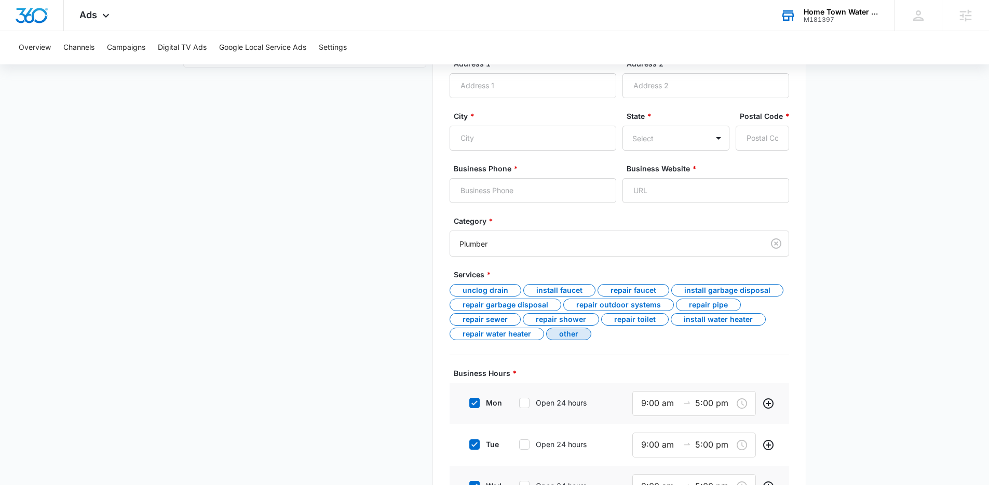
click at [816, 314] on main "Google Local Service Ads Beta Business Details Get Started Business Verificatio…" at bounding box center [494, 308] width 989 height 814
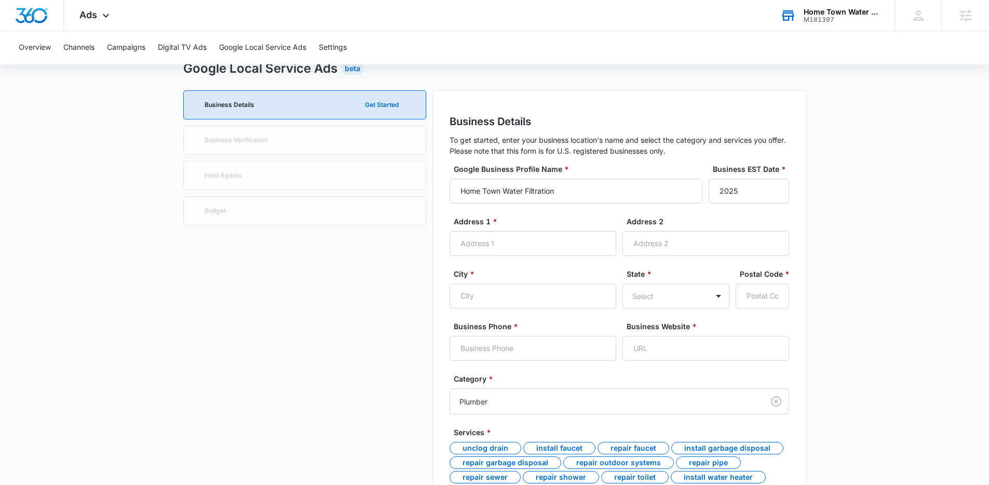
scroll to position [0, 0]
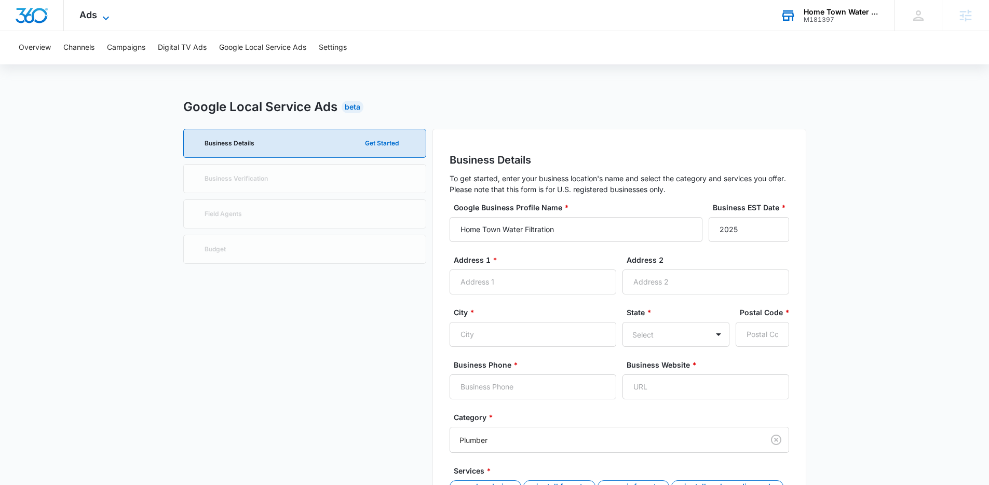
click at [100, 17] on icon at bounding box center [106, 18] width 12 height 12
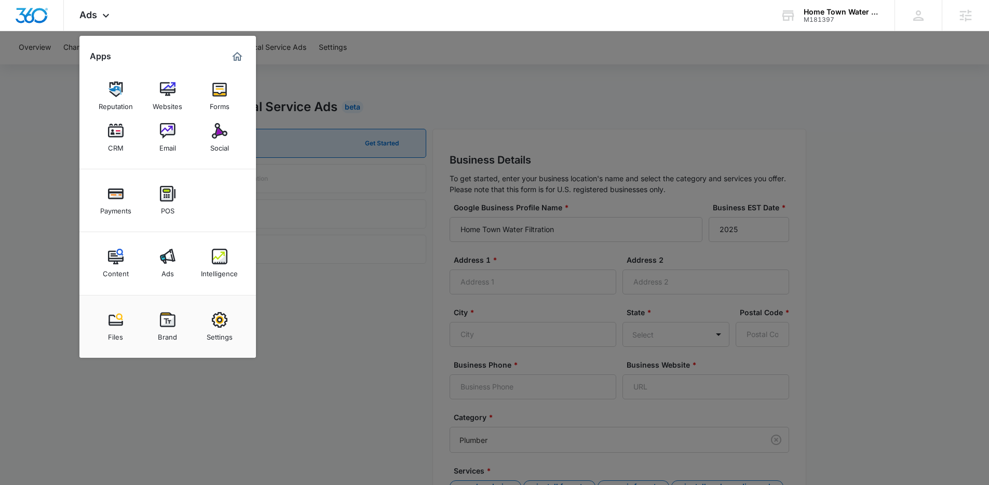
click at [816, 76] on div at bounding box center [494, 242] width 989 height 485
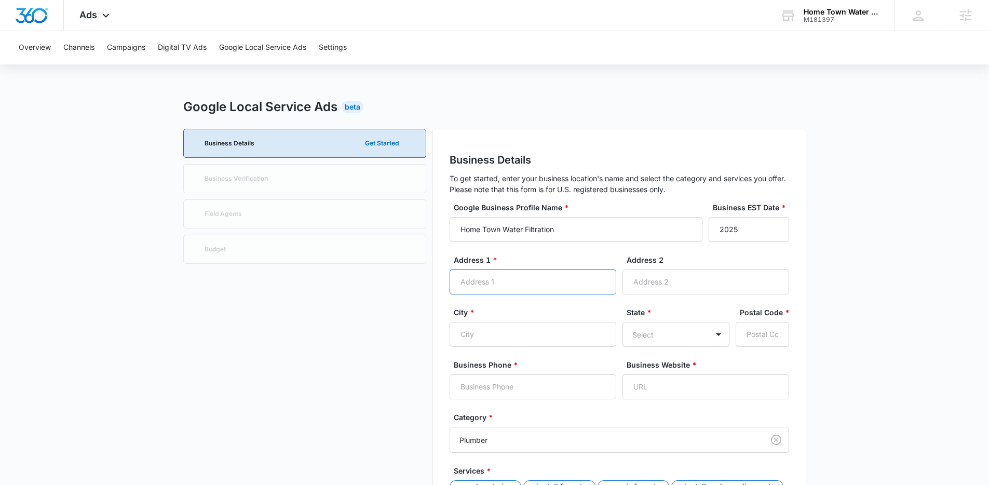
click at [530, 288] on input "Address 1 *" at bounding box center [533, 282] width 167 height 25
paste input "303A E. San Bernard St."
type input "303A E. San Bernard St."
click at [541, 333] on input "City *" at bounding box center [533, 334] width 167 height 25
paste input "Brazoria"
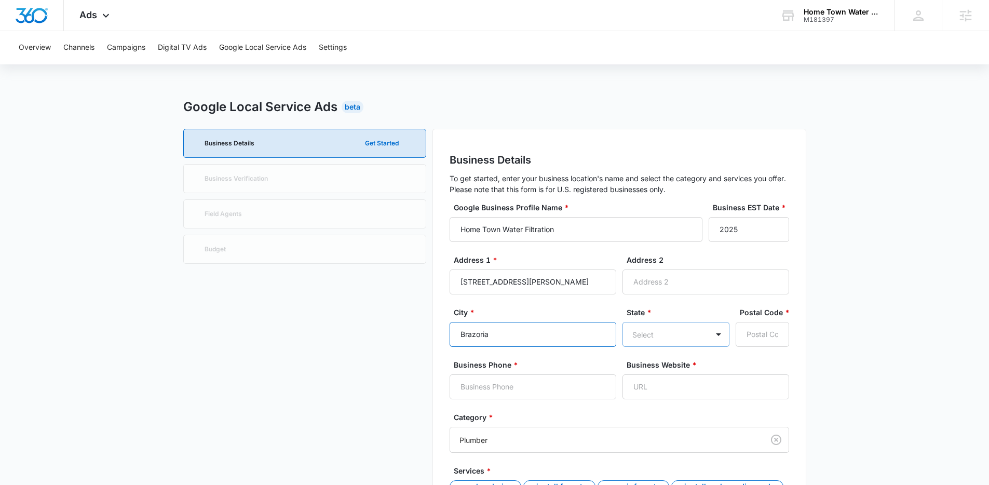
type input "Brazoria"
click at [702, 335] on div "Alabama, 1 of 51. 51 results available. Use Up and Down to choose options, pres…" at bounding box center [676, 334] width 107 height 25
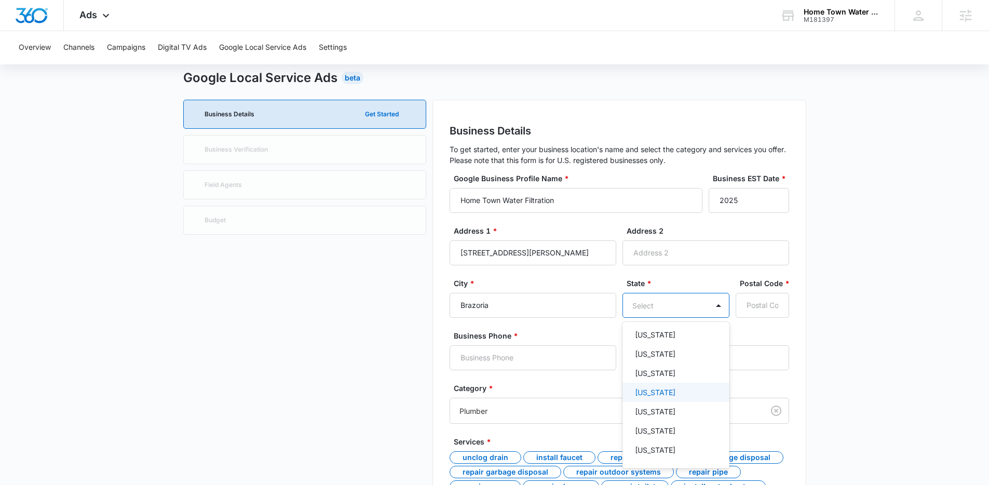
scroll to position [781, 0]
click at [662, 393] on div "Texas" at bounding box center [676, 387] width 107 height 19
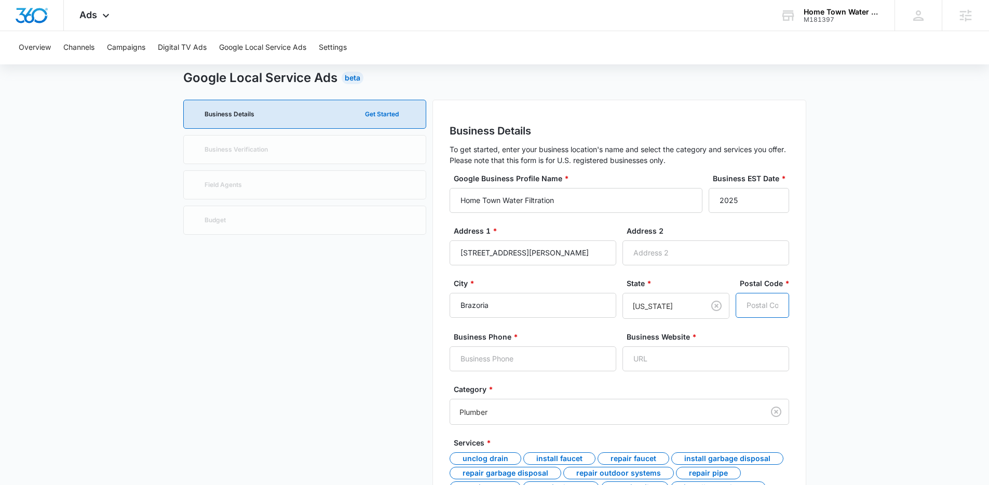
click at [771, 302] on input "Postal Code *" at bounding box center [762, 305] width 53 height 25
type input "77422"
click at [884, 283] on main "Google Local Service Ads Beta Business Details Get Started Business Verificatio…" at bounding box center [494, 476] width 989 height 815
click at [535, 366] on input "Business Phone *" at bounding box center [533, 356] width 167 height 25
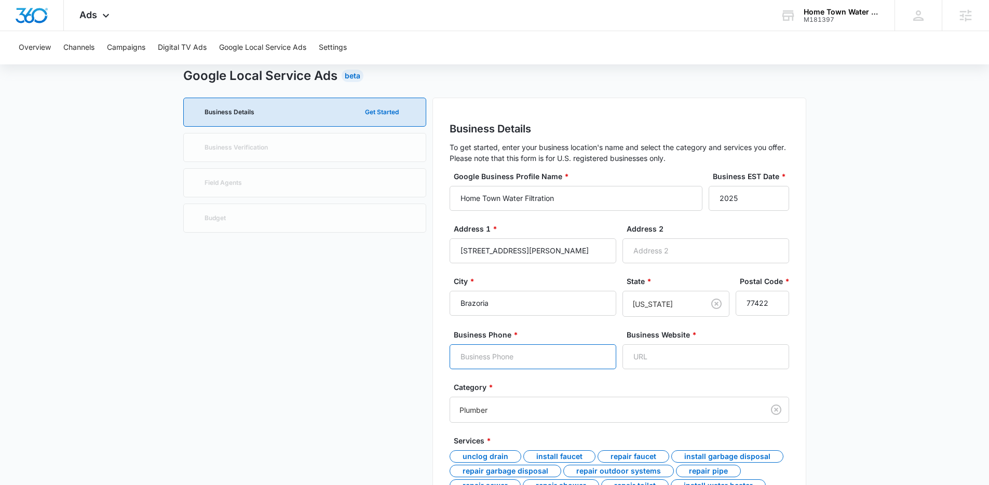
click at [498, 357] on input "Business Phone *" at bounding box center [533, 356] width 167 height 25
paste input "(833) 256-9283"
type input "(833) 256-9283"
click at [651, 353] on input "Business Website *" at bounding box center [706, 356] width 167 height 25
paste input "https://www.hometownwatertexas.com/"
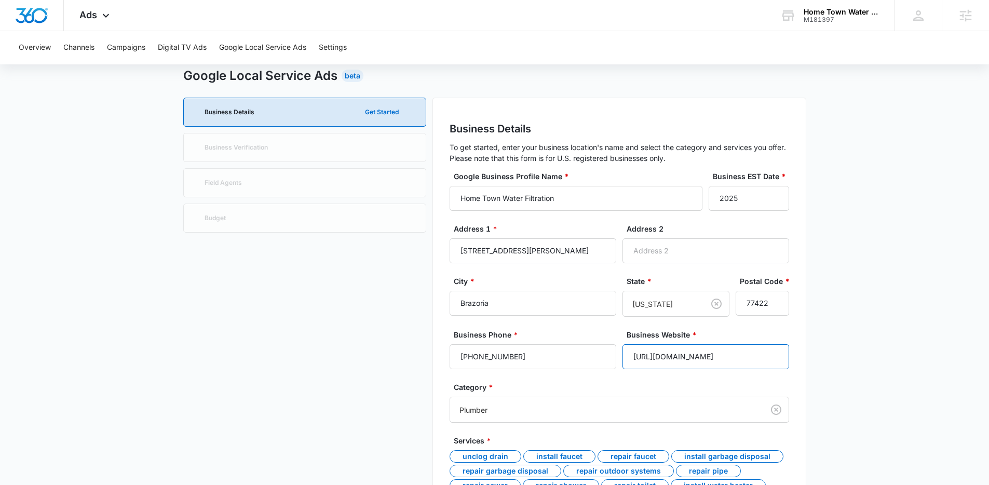
type input "https://www.hometownwatertexas.com/"
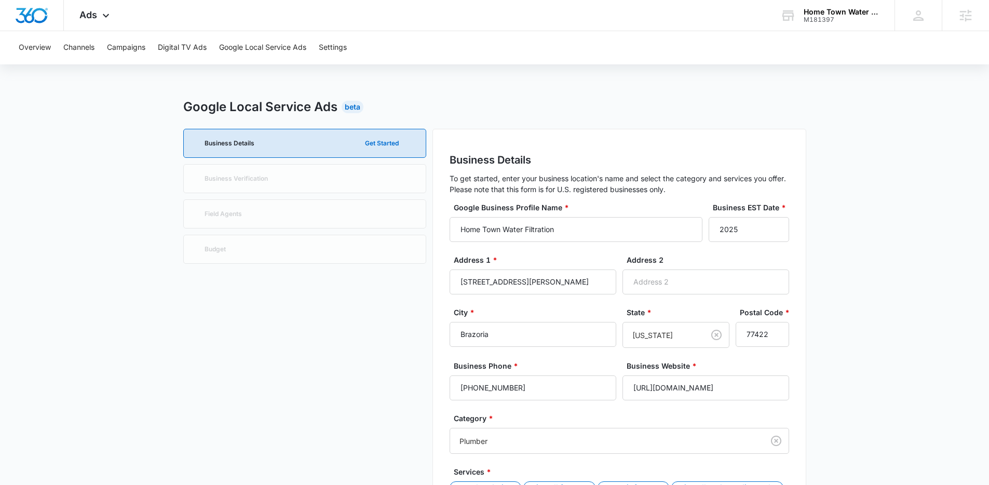
scroll to position [15, 0]
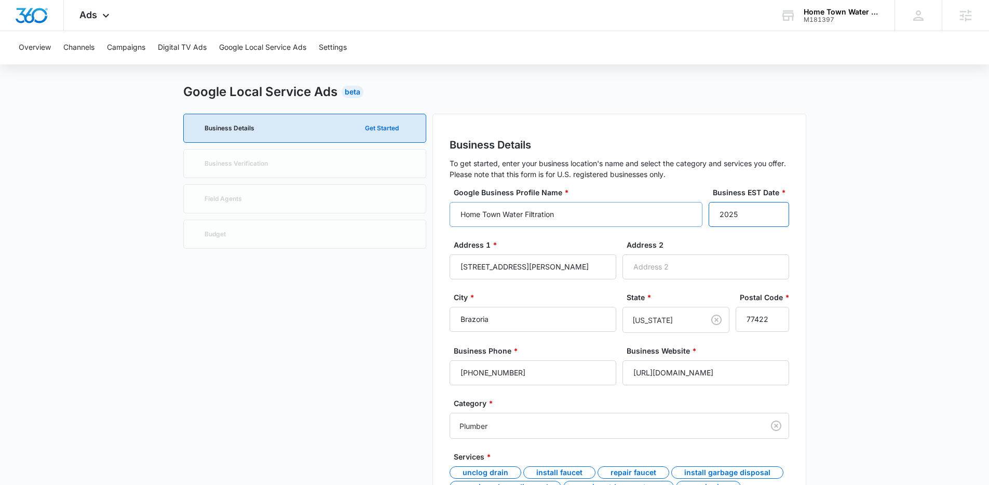
drag, startPoint x: 740, startPoint y: 218, endPoint x: 690, endPoint y: 217, distance: 49.9
click at [690, 217] on div "Google Business Profile Name * Home Town Water Filtration Business EST Date * 2…" at bounding box center [620, 213] width 340 height 52
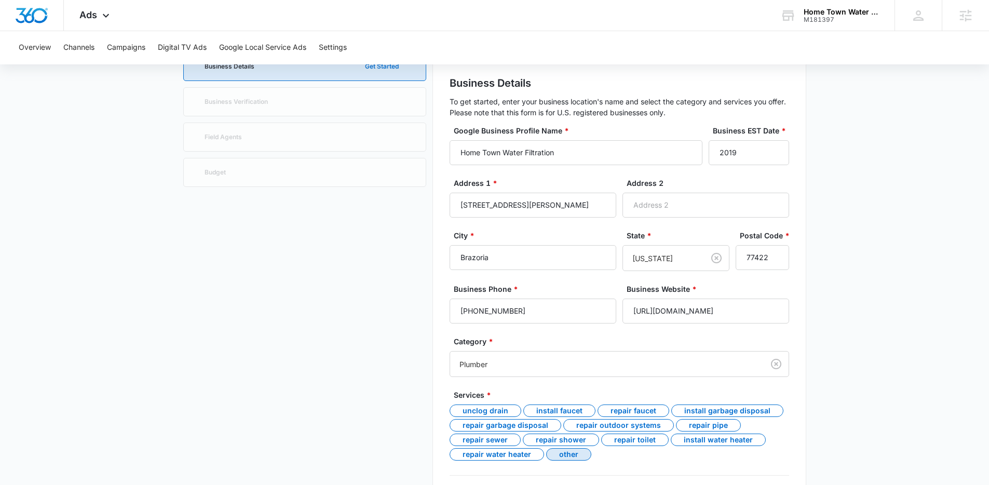
scroll to position [76, 0]
click at [828, 211] on main "Google Local Service Ads Beta Business Details Get Started Business Verificatio…" at bounding box center [494, 442] width 989 height 840
click at [585, 177] on div "Google Business Profile Name * Home Town Water Filtration Business EST Date * 2…" at bounding box center [620, 152] width 340 height 52
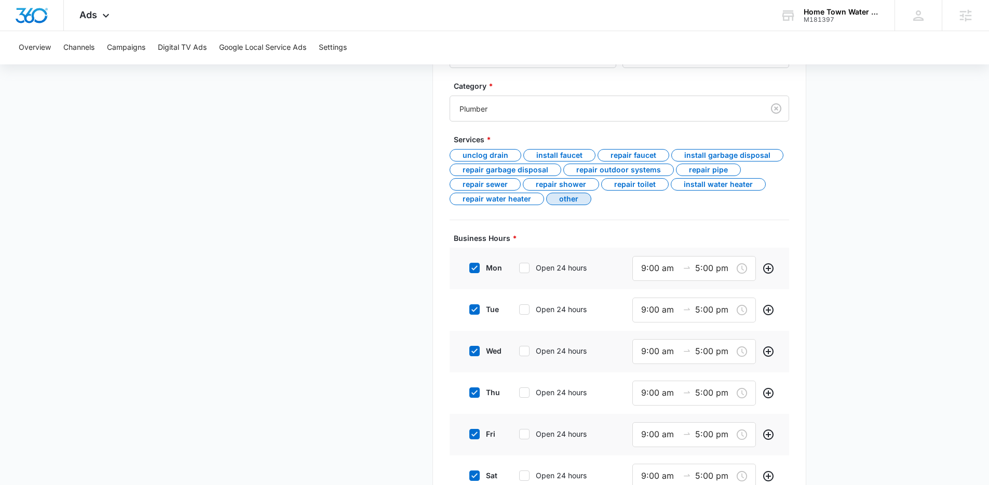
scroll to position [280, 0]
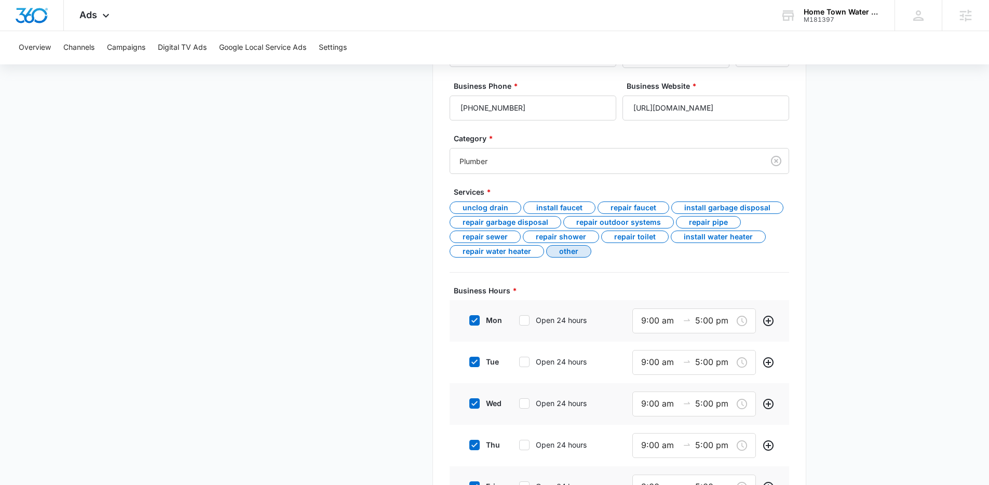
click at [840, 277] on main "Google Local Service Ads Beta Business Details Get Started Business Verificatio…" at bounding box center [494, 238] width 989 height 840
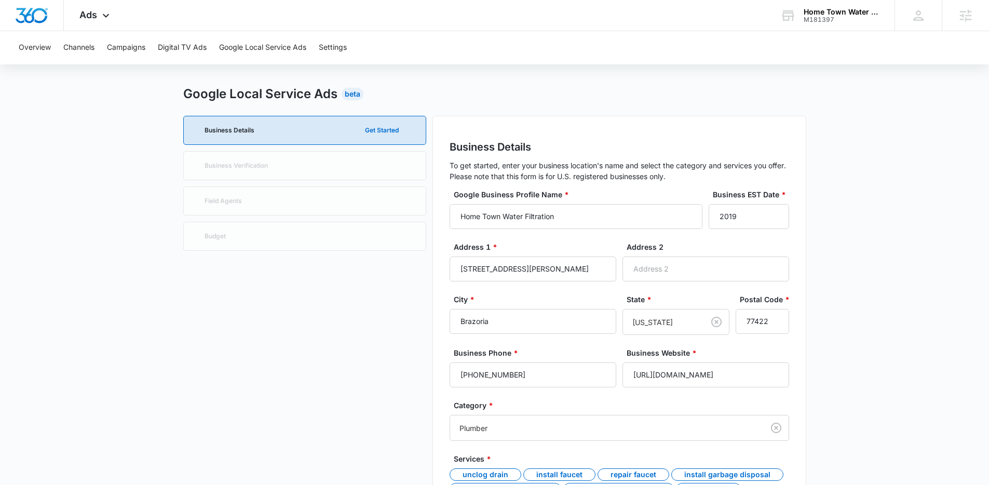
scroll to position [0, 0]
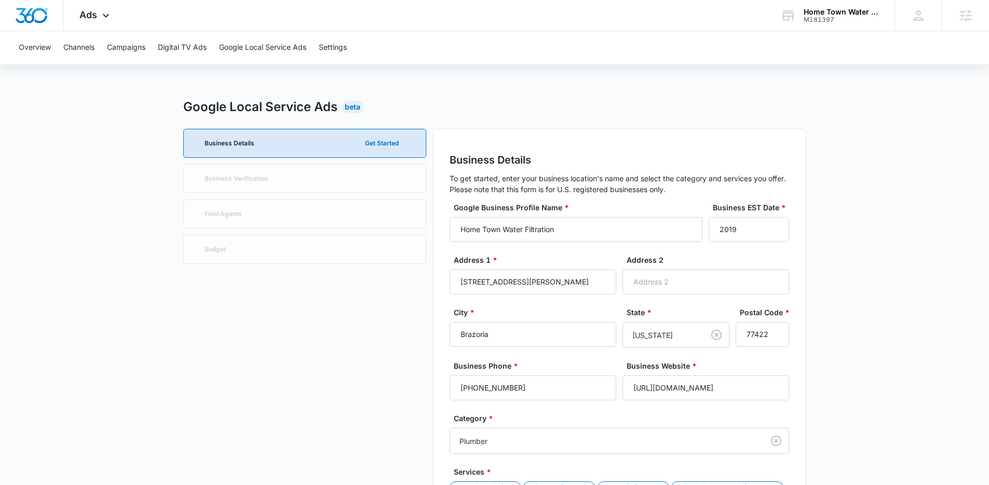
click at [92, 21] on div "Ads Apps Reputation Websites Forms CRM Email Social Payments POS Content Ads In…" at bounding box center [96, 15] width 64 height 31
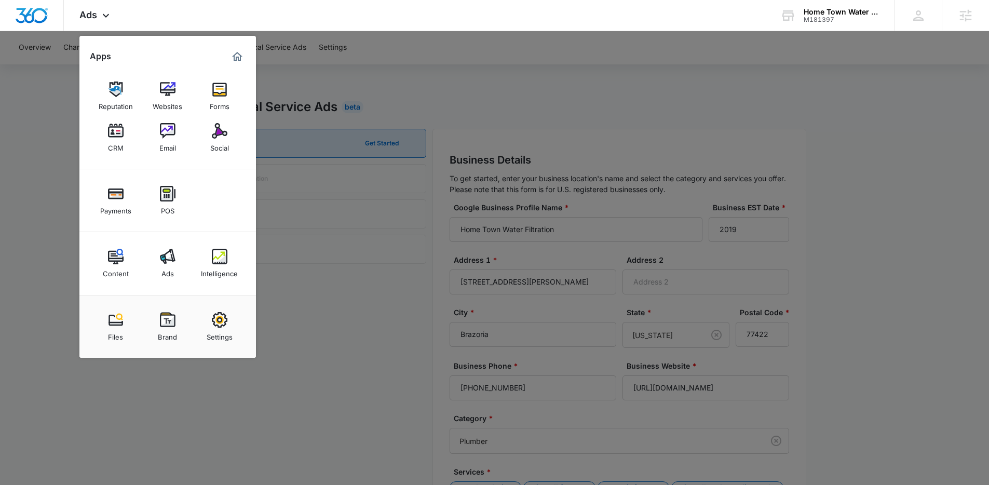
click at [436, 88] on div at bounding box center [494, 242] width 989 height 485
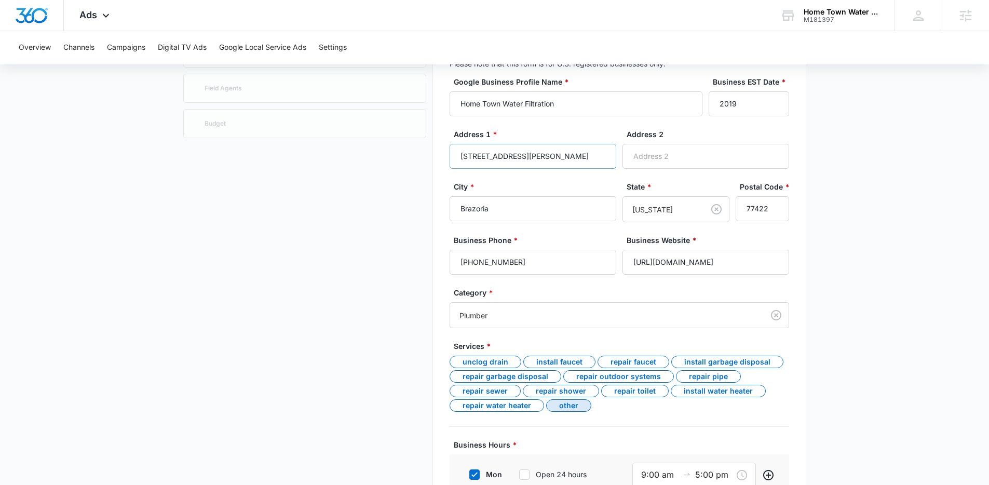
scroll to position [27, 0]
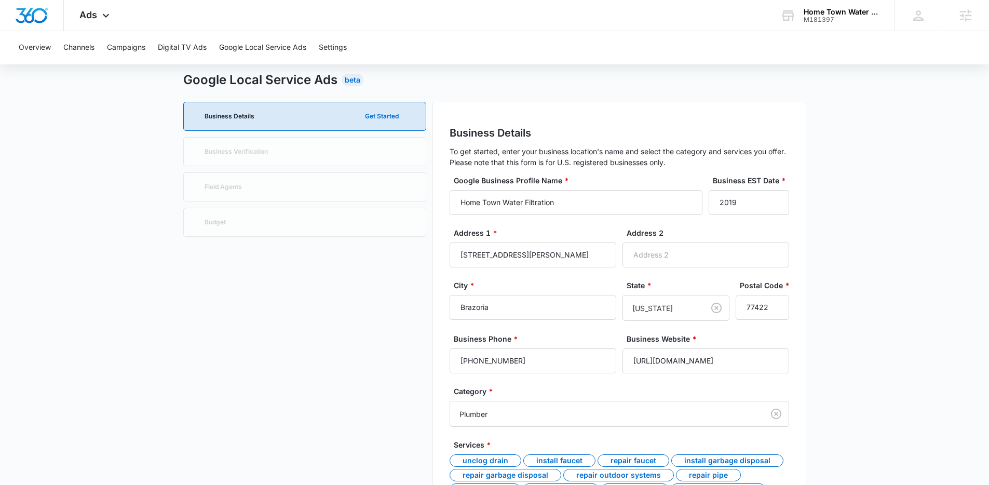
click at [86, 152] on main "Google Local Service Ads Beta Business Details Get Started Business Verificatio…" at bounding box center [494, 491] width 989 height 840
click at [664, 87] on div "Google Local Service Ads Beta" at bounding box center [494, 80] width 623 height 19
click at [744, 163] on p "To get started, enter your business location's name and select the category and…" at bounding box center [620, 157] width 340 height 22
click at [743, 146] on p "To get started, enter your business location's name and select the category and…" at bounding box center [620, 157] width 340 height 22
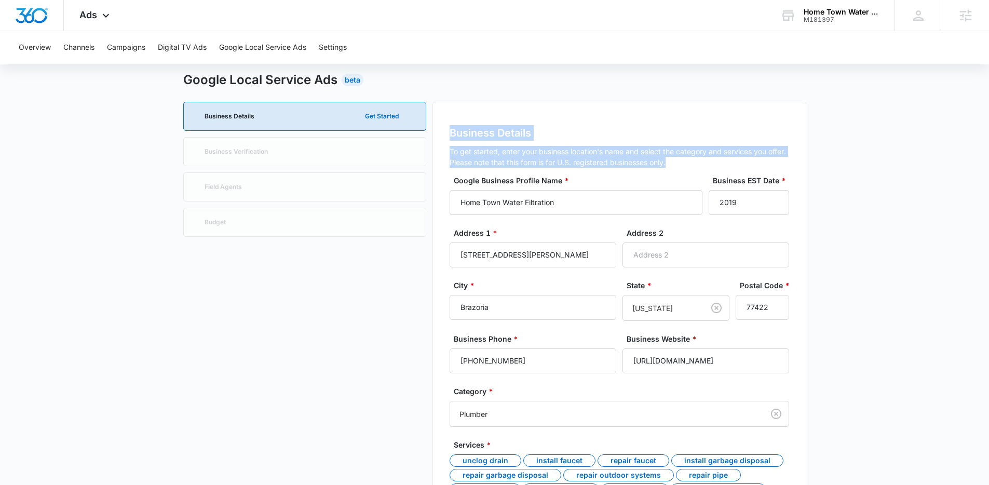
drag, startPoint x: 678, startPoint y: 160, endPoint x: 434, endPoint y: 129, distance: 245.6
drag, startPoint x: 436, startPoint y: 129, endPoint x: 740, endPoint y: 165, distance: 305.9
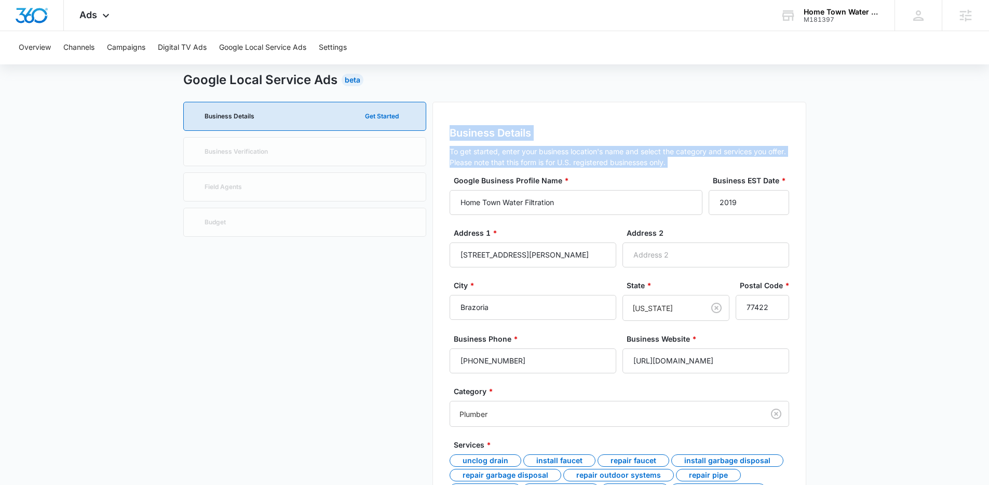
click at [740, 165] on p "To get started, enter your business location's name and select the category and…" at bounding box center [620, 157] width 340 height 22
drag, startPoint x: 730, startPoint y: 164, endPoint x: 450, endPoint y: 123, distance: 283.0
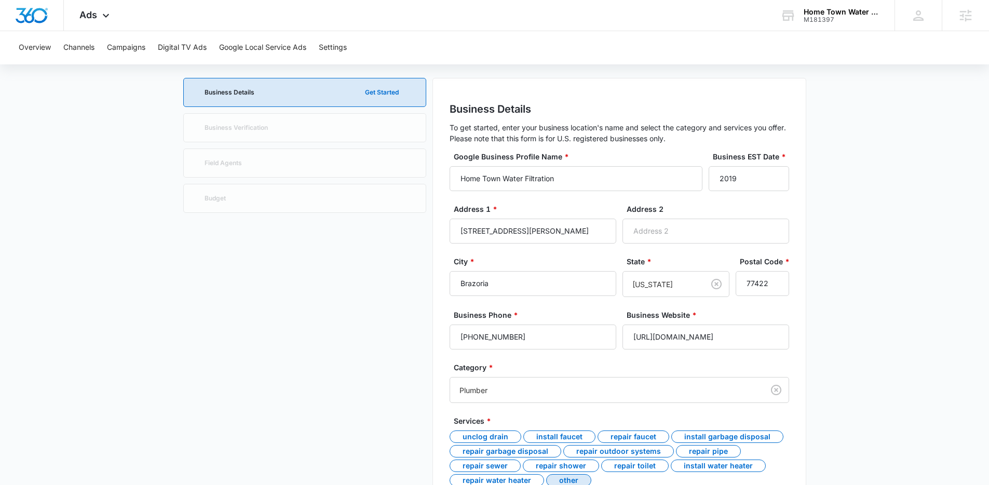
scroll to position [49, 0]
click at [284, 15] on div "Ads Apps Reputation Websites Forms CRM Email Social Payments POS Content Ads In…" at bounding box center [494, 15] width 989 height 31
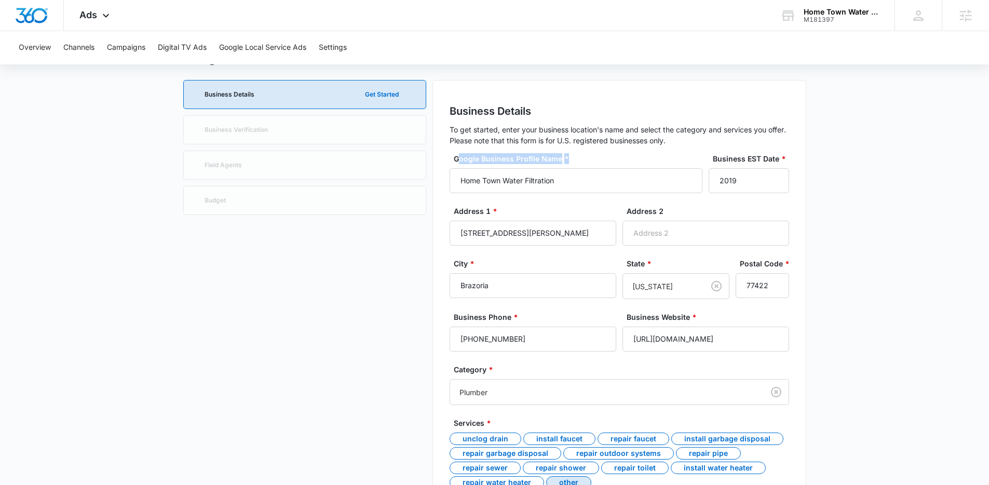
drag, startPoint x: 456, startPoint y: 159, endPoint x: 600, endPoint y: 159, distance: 143.9
click at [600, 159] on label "Google Business Profile Name *" at bounding box center [580, 158] width 253 height 11
click at [600, 168] on input "Home Town Water Filtration" at bounding box center [576, 180] width 253 height 25
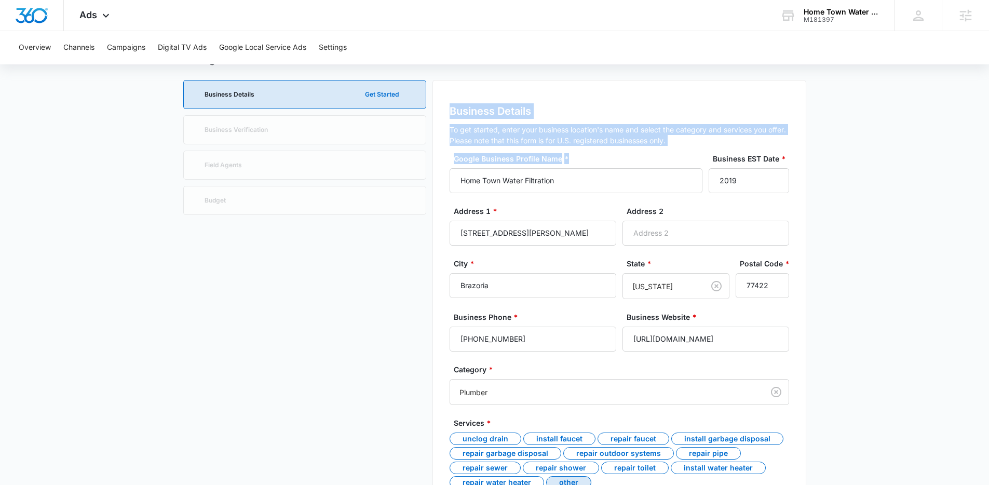
drag, startPoint x: 588, startPoint y: 158, endPoint x: 442, endPoint y: 113, distance: 152.8
click at [442, 113] on div "Business Details To get started, enter your business location's name and select…" at bounding box center [620, 478] width 374 height 797
drag, startPoint x: 442, startPoint y: 113, endPoint x: 592, endPoint y: 156, distance: 156.2
click at [592, 156] on div "Business Details To get started, enter your business location's name and select…" at bounding box center [620, 478] width 374 height 797
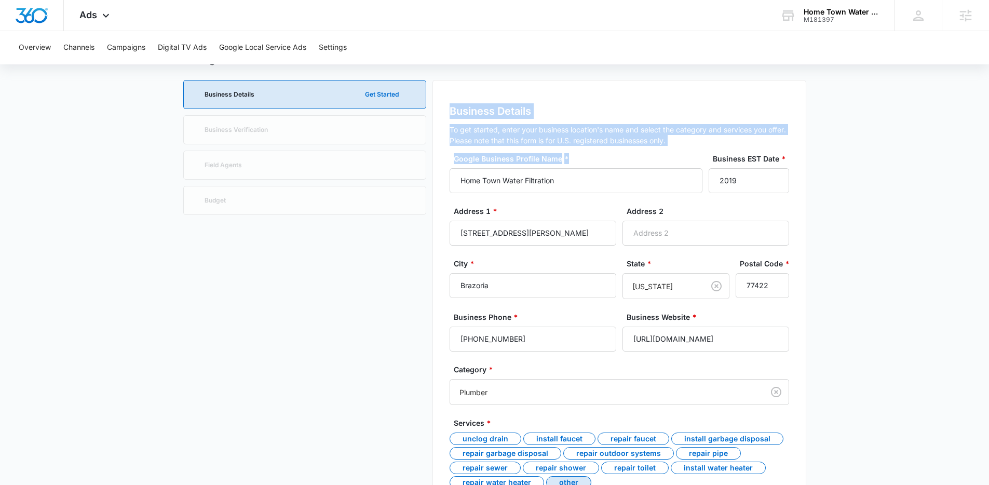
click at [592, 156] on label "Google Business Profile Name *" at bounding box center [580, 158] width 253 height 11
click at [592, 168] on input "Home Town Water Filtration" at bounding box center [576, 180] width 253 height 25
drag, startPoint x: 576, startPoint y: 153, endPoint x: 444, endPoint y: 110, distance: 139.3
click at [444, 111] on div "Business Details To get started, enter your business location's name and select…" at bounding box center [620, 478] width 374 height 797
click at [444, 110] on div "Business Details To get started, enter your business location's name and select…" at bounding box center [620, 478] width 374 height 797
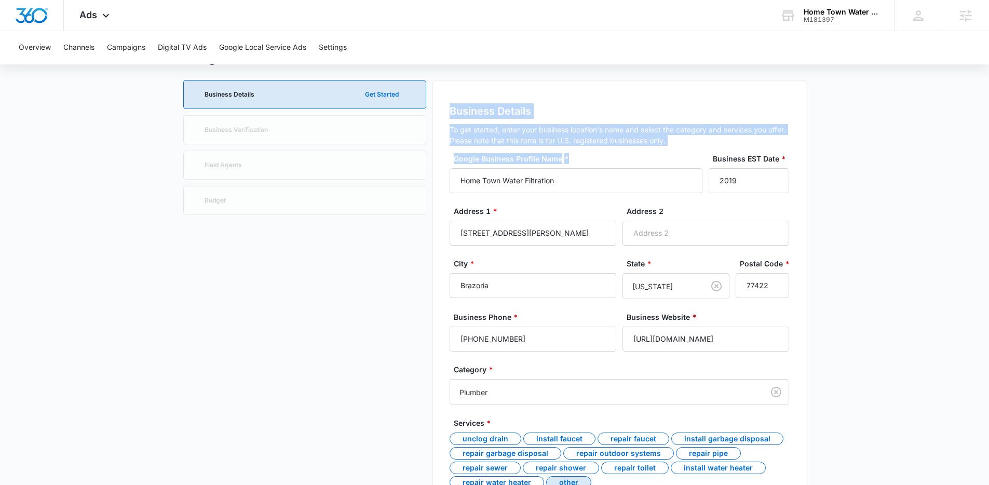
drag, startPoint x: 444, startPoint y: 110, endPoint x: 590, endPoint y: 156, distance: 154.1
click at [590, 156] on div "Business Details To get started, enter your business location's name and select…" at bounding box center [620, 478] width 374 height 797
click at [590, 156] on label "Google Business Profile Name *" at bounding box center [580, 158] width 253 height 11
click at [590, 168] on input "Home Town Water Filtration" at bounding box center [576, 180] width 253 height 25
drag, startPoint x: 451, startPoint y: 104, endPoint x: 630, endPoint y: 147, distance: 184.4
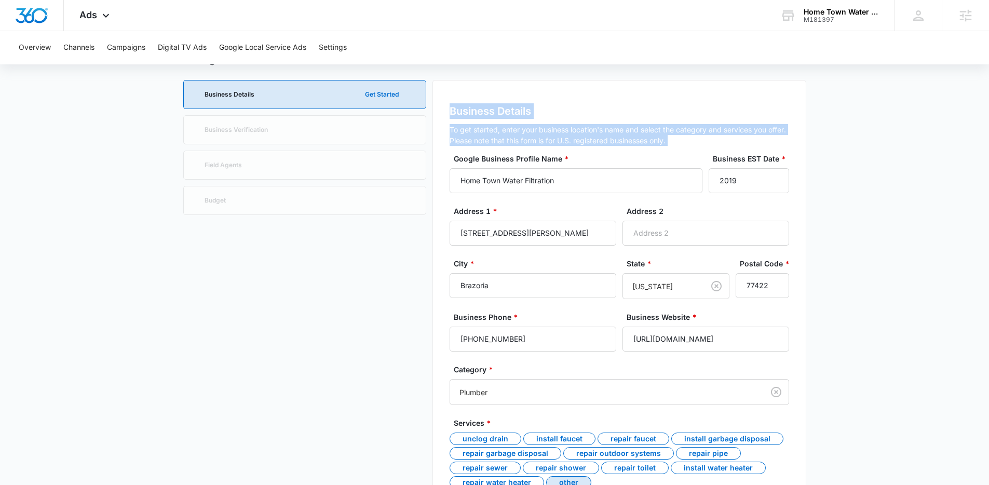
click at [630, 147] on div "Business Details To get started, enter your business location's name and select…" at bounding box center [620, 478] width 374 height 797
click at [701, 146] on div "Business Details To get started, enter your business location's name and select…" at bounding box center [620, 478] width 374 height 797
drag, startPoint x: 697, startPoint y: 144, endPoint x: 449, endPoint y: 108, distance: 251.0
click at [449, 108] on div "Business Details To get started, enter your business location's name and select…" at bounding box center [620, 478] width 374 height 797
click at [450, 108] on h2 "Business Details" at bounding box center [620, 111] width 340 height 16
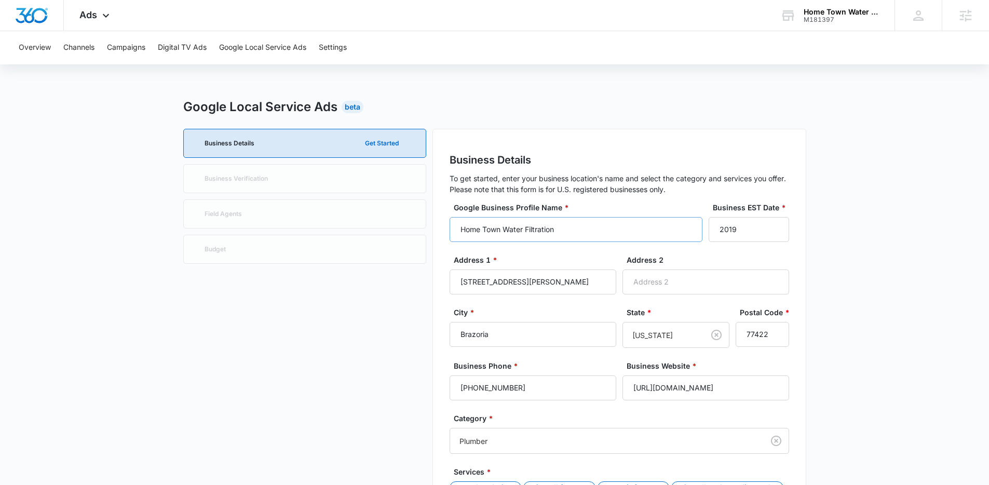
scroll to position [17, 0]
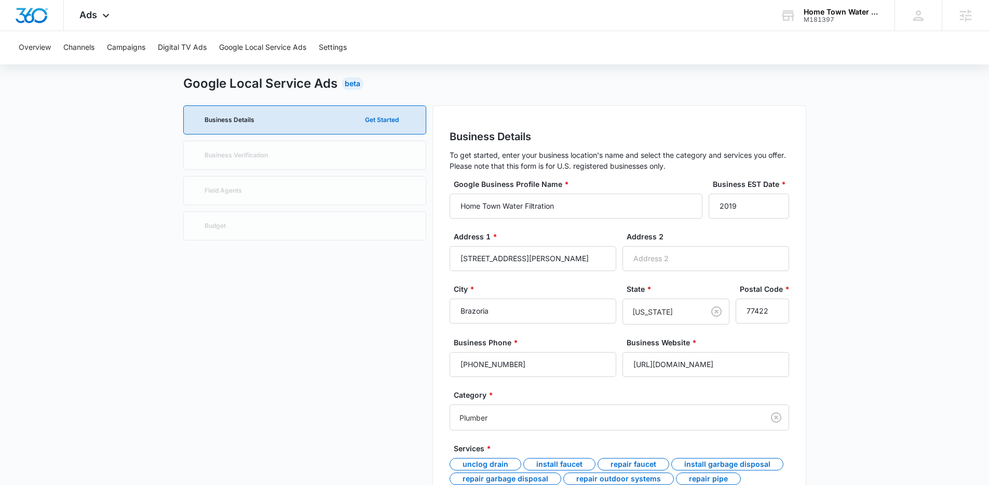
scroll to position [40, 0]
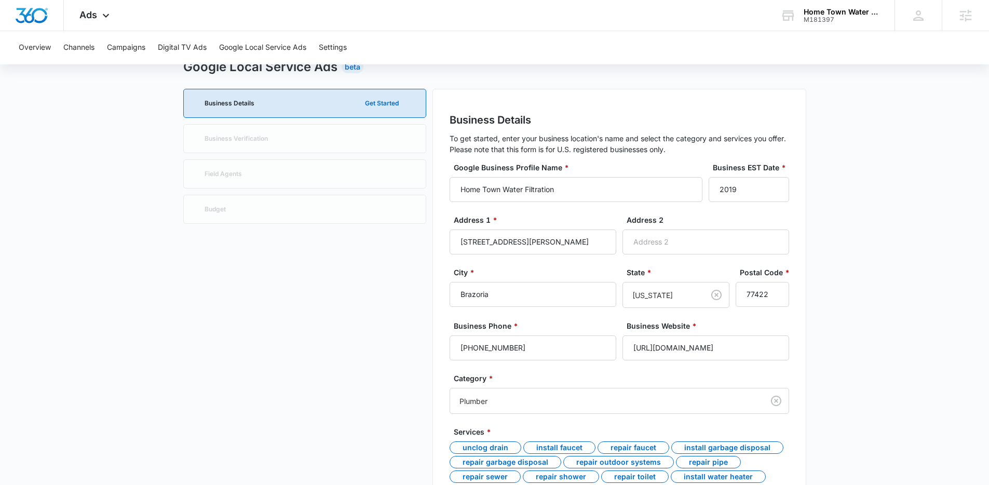
click at [428, 222] on div "Business Details Get Started Business Verification Field Agents Budget Business…" at bounding box center [494, 487] width 623 height 797
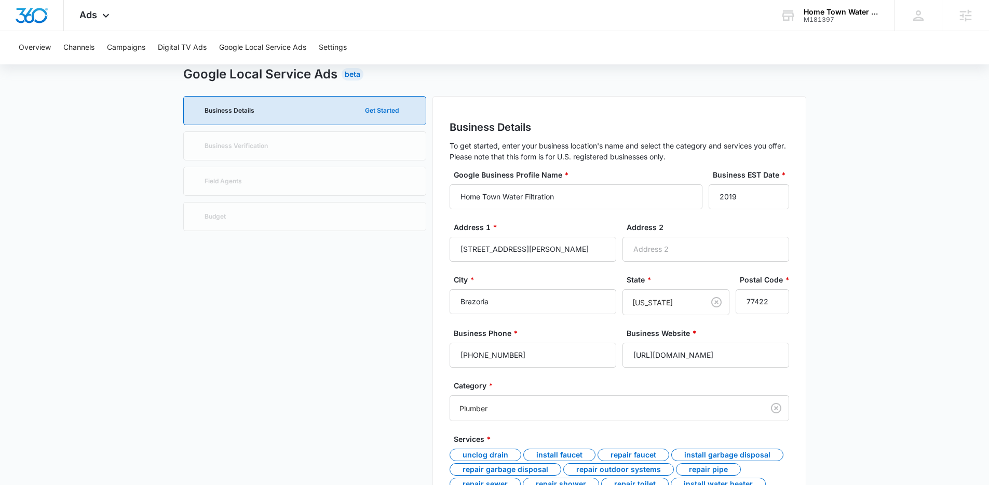
scroll to position [20, 0]
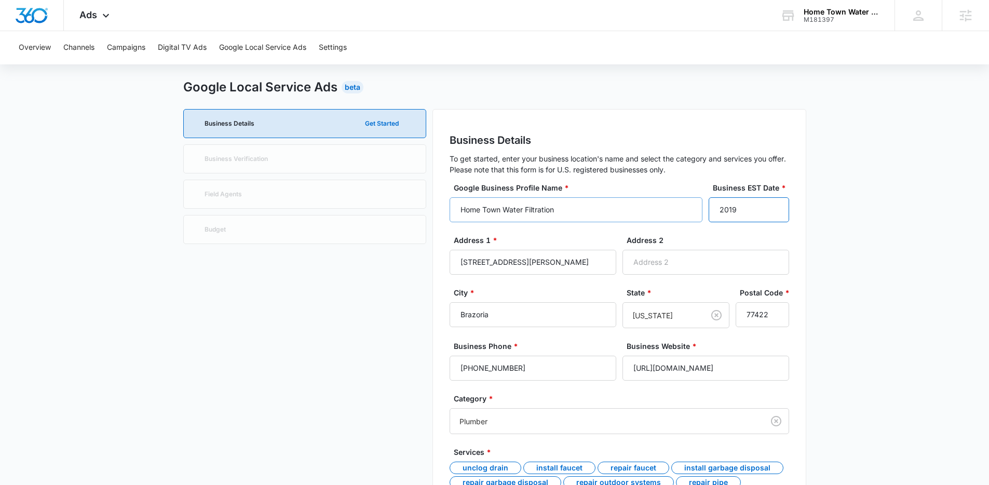
drag, startPoint x: 747, startPoint y: 214, endPoint x: 688, endPoint y: 210, distance: 59.4
click at [688, 210] on div "Google Business Profile Name * Home Town Water Filtration Business EST Date * 2…" at bounding box center [620, 208] width 340 height 52
type input "2021"
drag, startPoint x: 691, startPoint y: 127, endPoint x: 653, endPoint y: 141, distance: 40.4
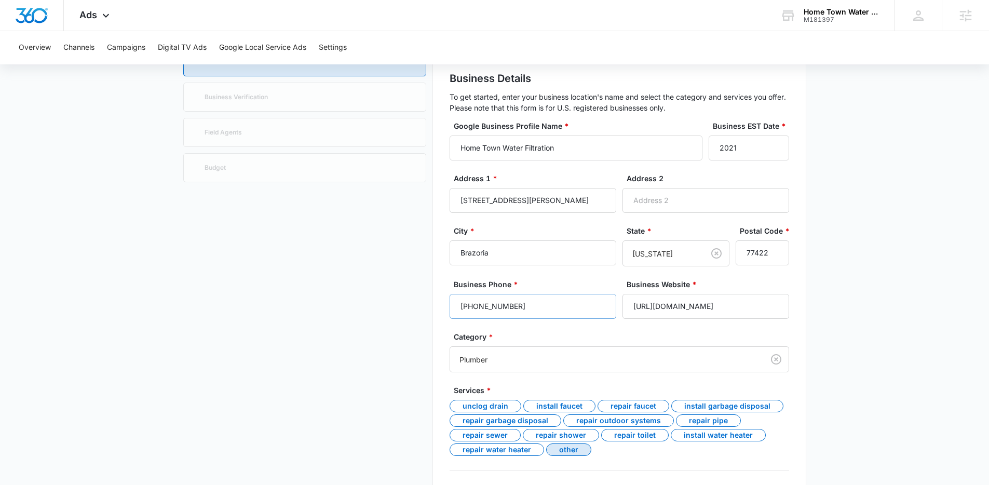
scroll to position [83, 0]
click at [523, 307] on input "(833) 256-9283" at bounding box center [533, 304] width 167 height 25
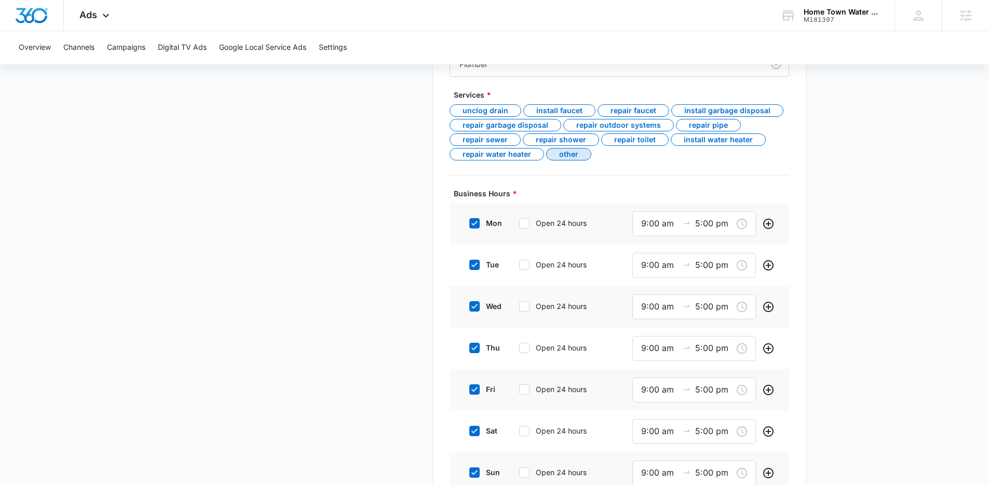
scroll to position [453, 0]
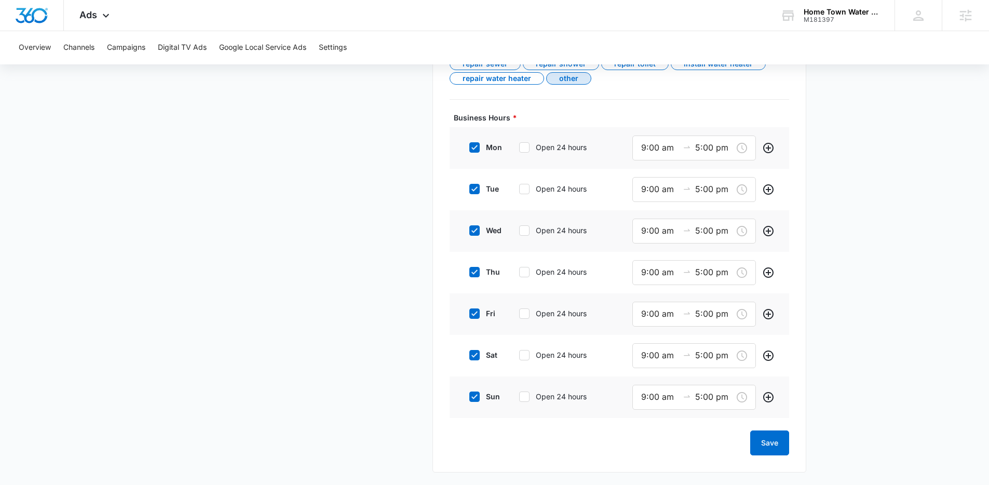
click at [552, 342] on div "sat Open 24 hours 9:00 am 5:00 pm" at bounding box center [620, 356] width 340 height 42
click at [777, 444] on button "Save" at bounding box center [769, 443] width 39 height 25
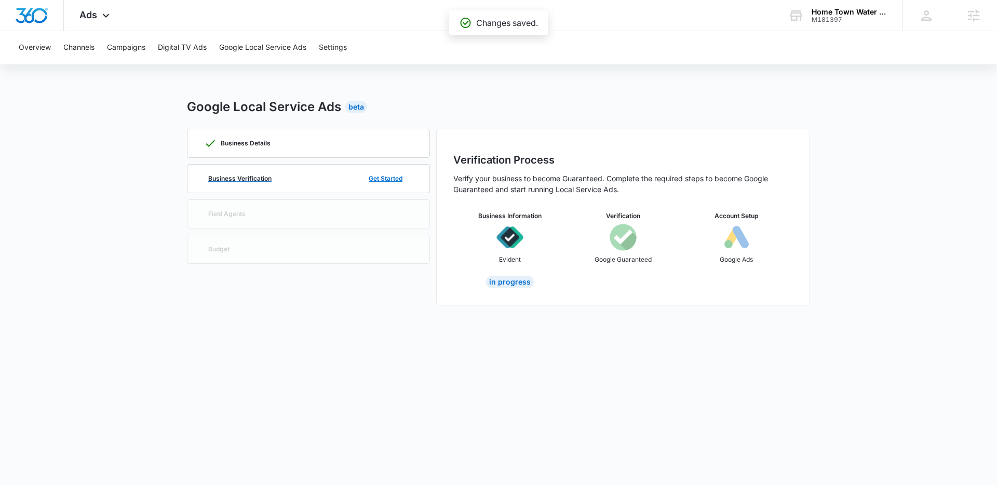
click at [305, 173] on div "Business Verification Get Started" at bounding box center [308, 179] width 209 height 28
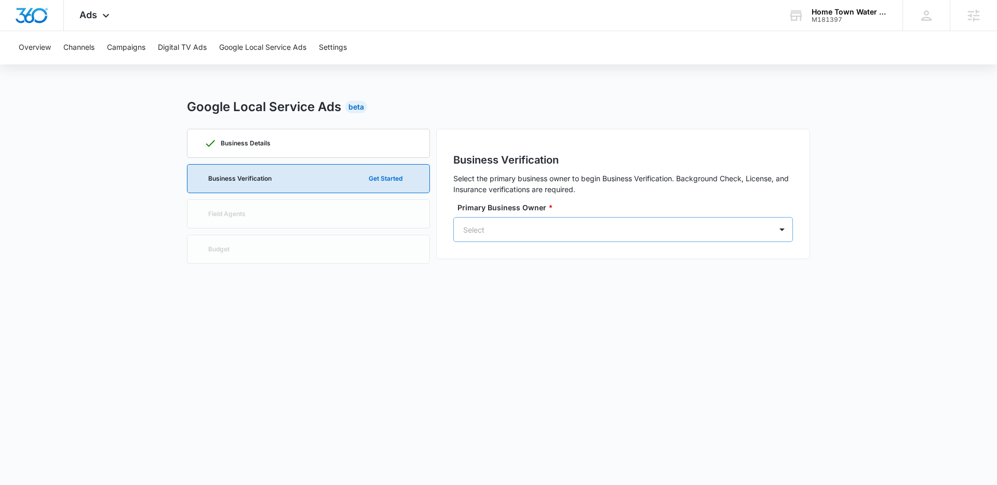
click at [572, 226] on div at bounding box center [610, 229] width 295 height 13
click at [600, 278] on div "WA Wil Arias wil@htwftexas.com" at bounding box center [622, 276] width 313 height 27
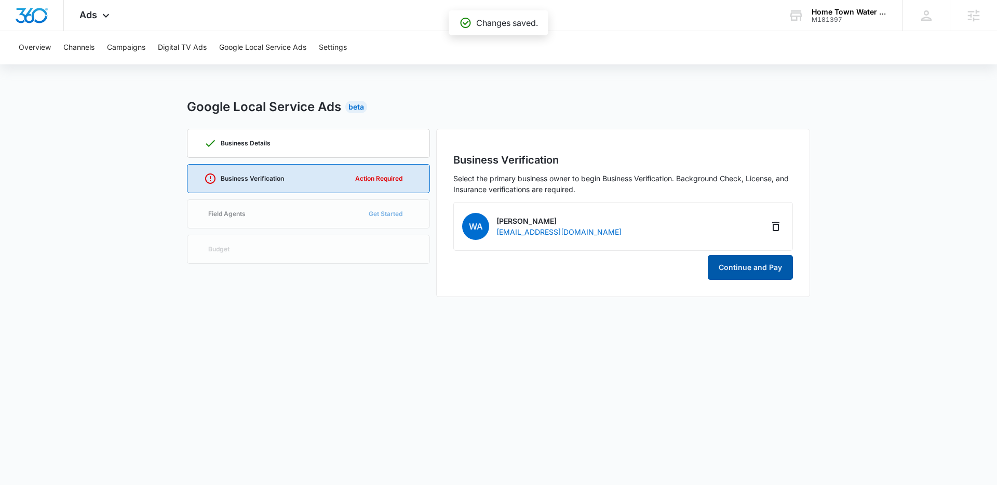
click at [740, 269] on button "Continue and Pay" at bounding box center [750, 267] width 85 height 25
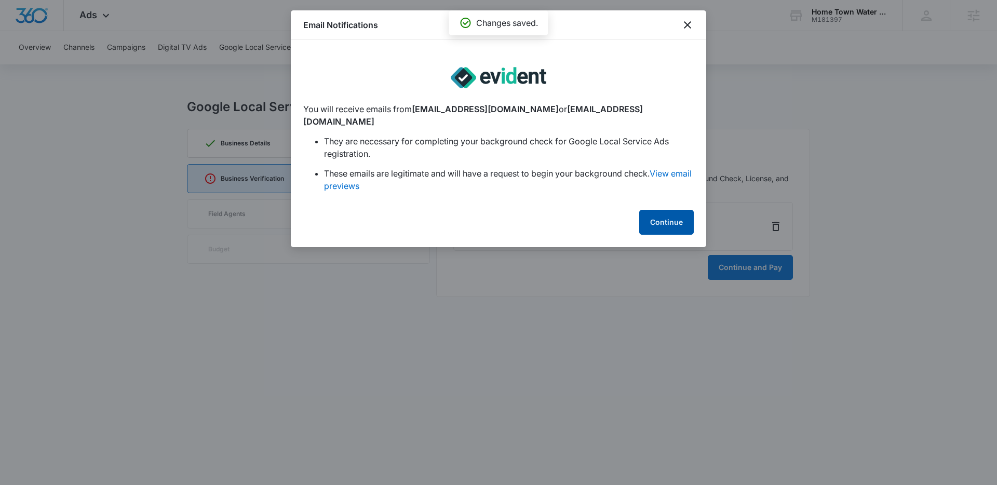
click at [650, 212] on button "Continue" at bounding box center [666, 222] width 55 height 25
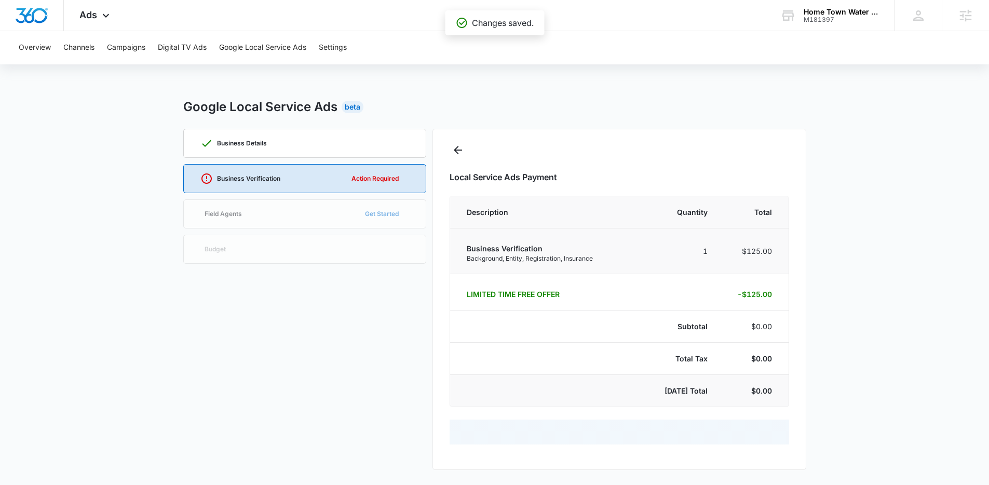
select select "pm_1RgWedA4n8RTgNjUfzEMAbBJ"
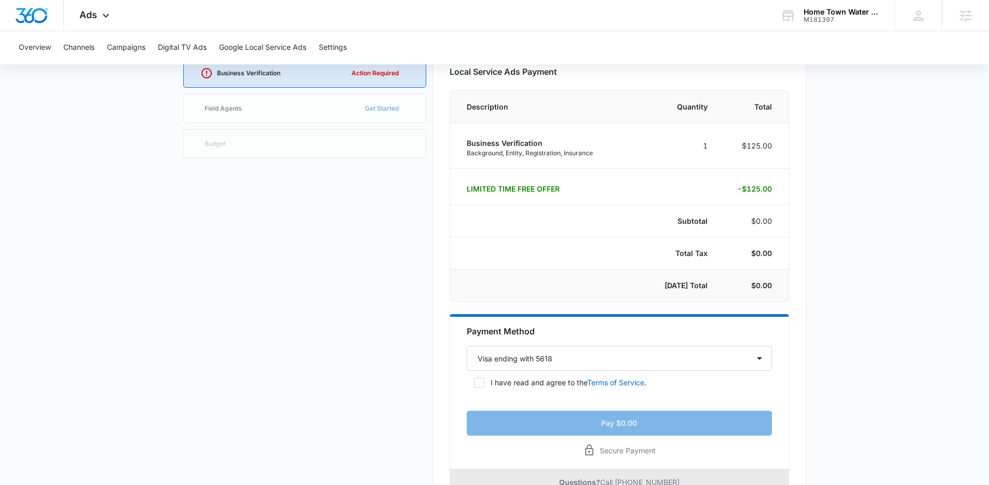
scroll to position [145, 0]
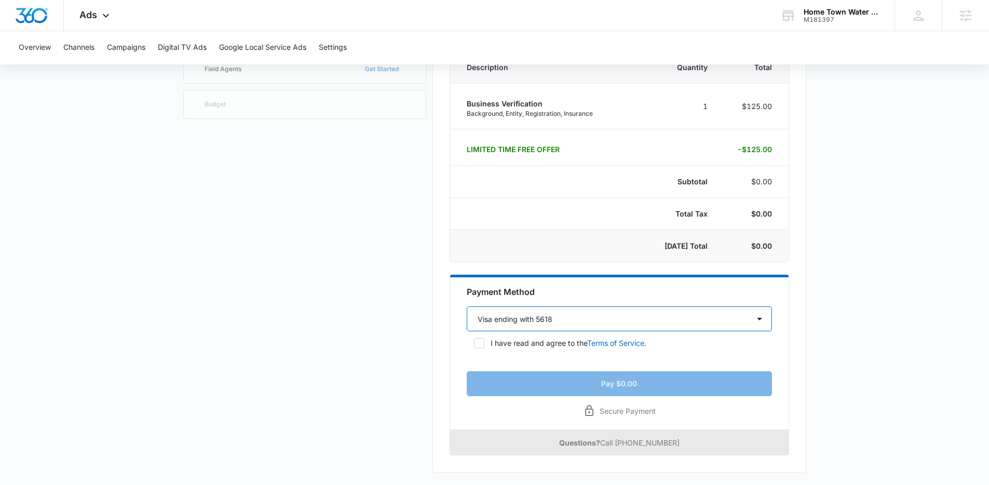
click at [597, 309] on select "Select a payment method Visa ending with 5618 New payment method" at bounding box center [619, 318] width 305 height 25
click at [482, 345] on icon at bounding box center [479, 343] width 9 height 9
click at [474, 345] on input "I have read and agree to the Terms of Service ." at bounding box center [470, 343] width 7 height 7
checkbox input "true"
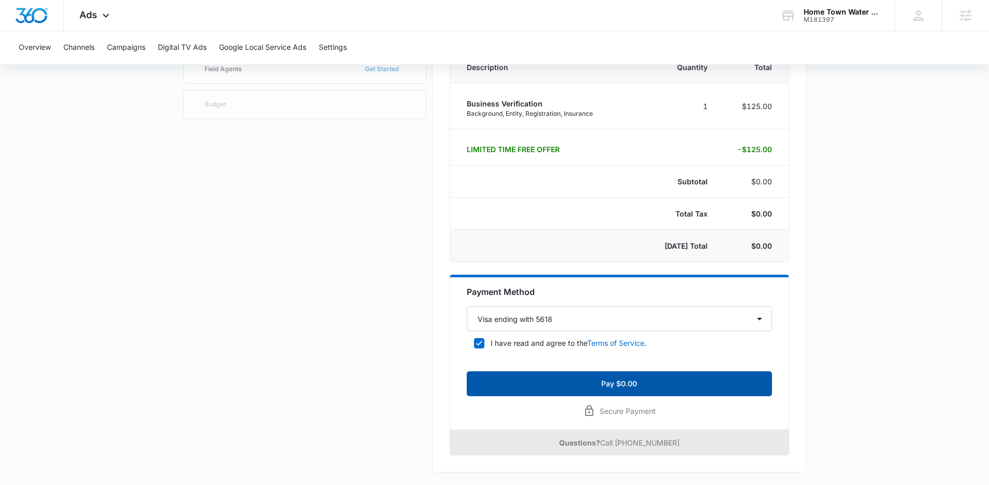
click at [599, 388] on button "Pay $0.00" at bounding box center [619, 383] width 305 height 25
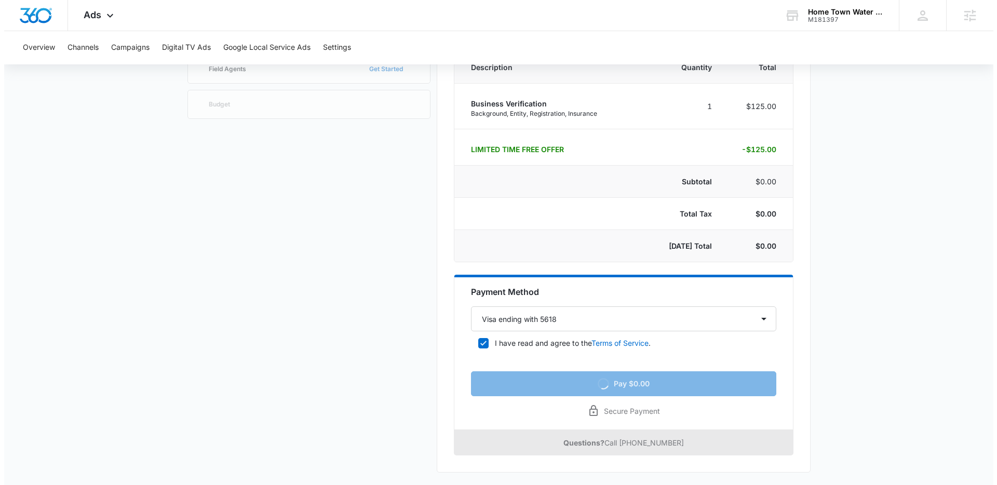
scroll to position [0, 0]
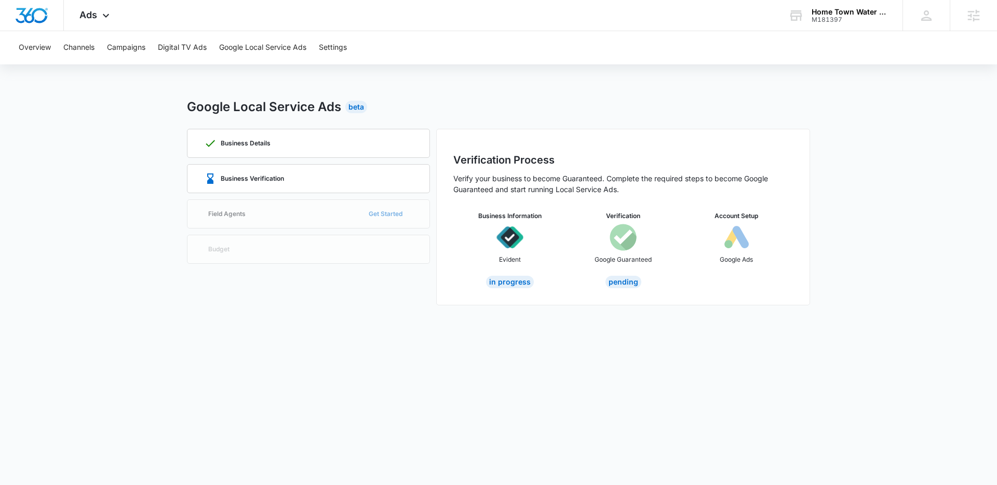
click at [490, 190] on p "Verify your business to become Guaranteed. Complete the required steps to becom…" at bounding box center [623, 184] width 340 height 22
drag, startPoint x: 453, startPoint y: 151, endPoint x: 634, endPoint y: 179, distance: 182.3
click at [634, 179] on div "Verification Process Verify your business to become Guaranteed. Complete the re…" at bounding box center [623, 217] width 374 height 177
click at [634, 179] on p "Verify your business to become Guaranteed. Complete the required steps to becom…" at bounding box center [623, 184] width 340 height 22
drag, startPoint x: 495, startPoint y: 240, endPoint x: 528, endPoint y: 265, distance: 40.7
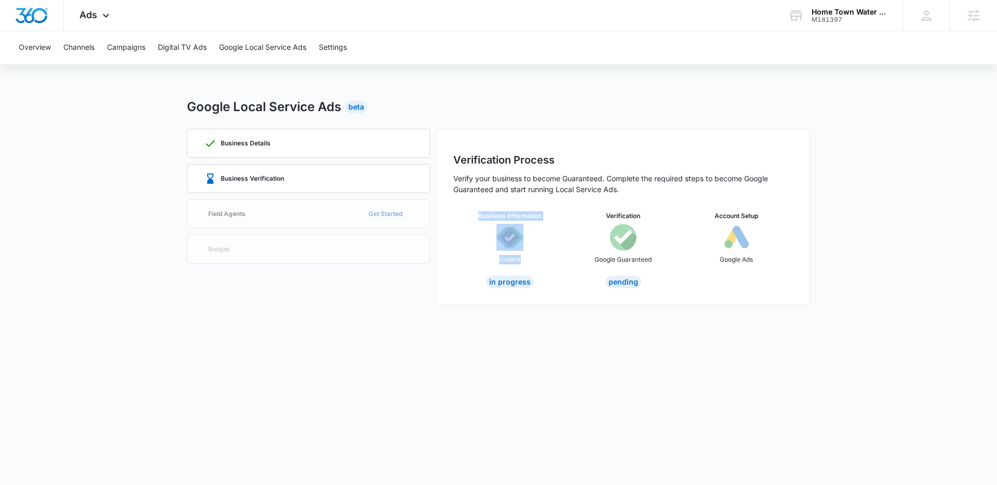
click at [528, 265] on div "Business Information Evident" at bounding box center [509, 241] width 113 height 60
drag, startPoint x: 527, startPoint y: 265, endPoint x: 463, endPoint y: 211, distance: 84.0
click at [463, 211] on div "Business Information Evident" at bounding box center [509, 241] width 113 height 60
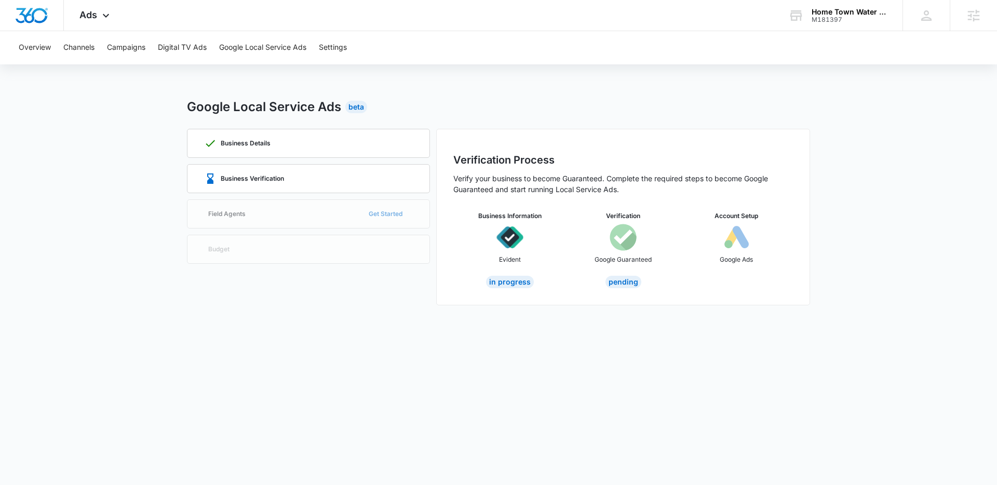
drag, startPoint x: 416, startPoint y: 98, endPoint x: 405, endPoint y: 94, distance: 11.5
click at [414, 98] on div "Google Local Service Ads Beta" at bounding box center [498, 107] width 623 height 19
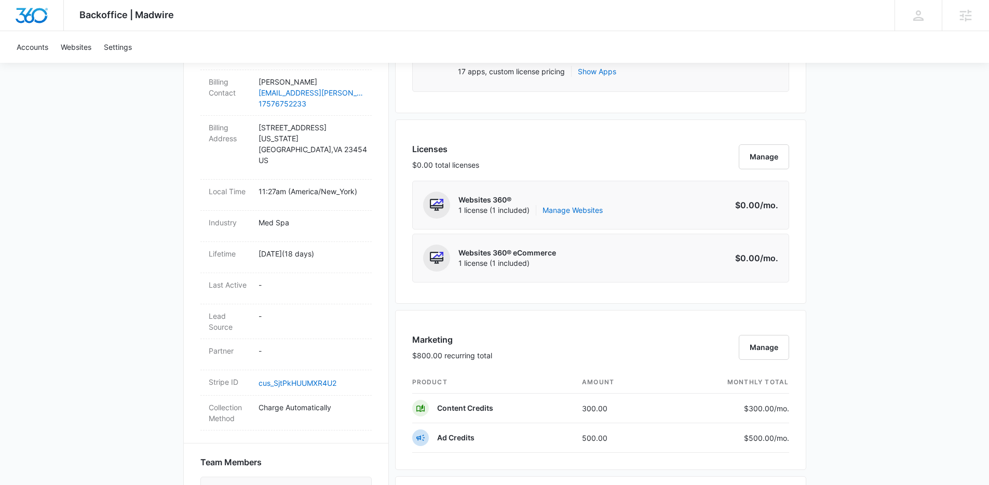
scroll to position [444, 0]
